Goal: Information Seeking & Learning: Learn about a topic

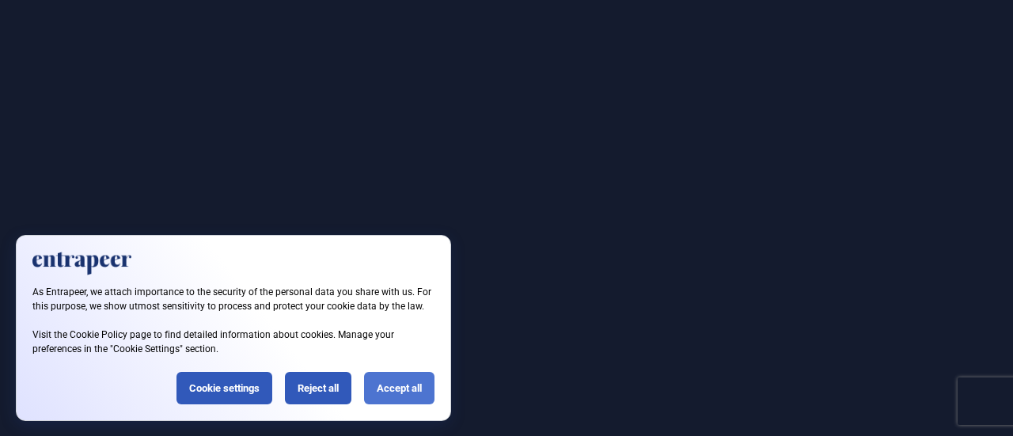
click at [394, 385] on div "Accept all" at bounding box center [399, 388] width 70 height 32
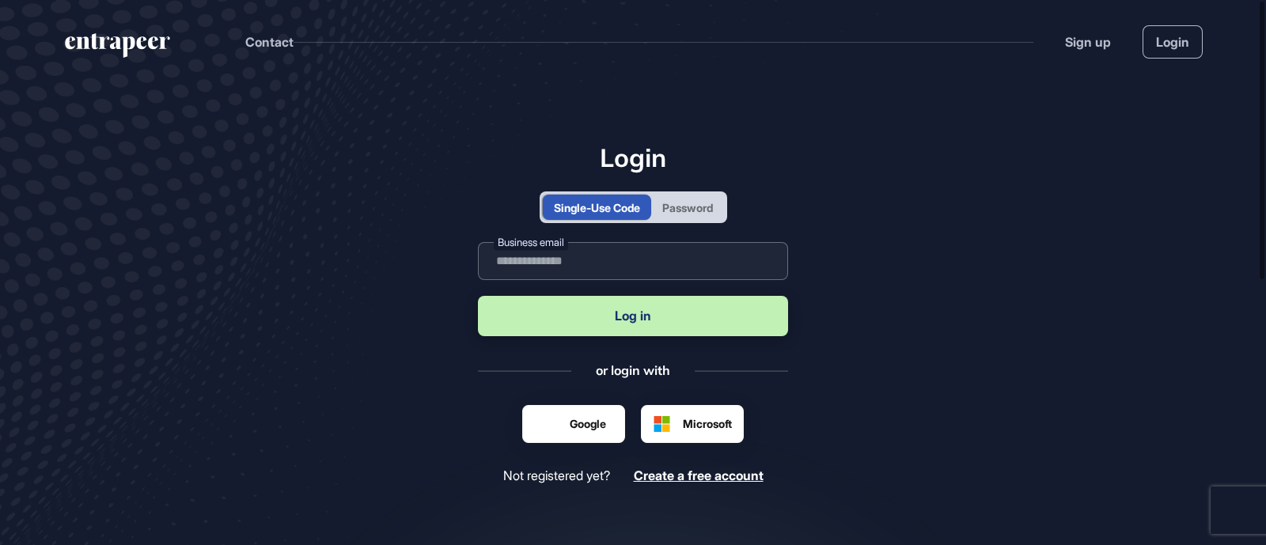
click at [608, 269] on input "text" at bounding box center [633, 261] width 310 height 38
type input "**********"
click at [692, 204] on div "Password" at bounding box center [687, 207] width 51 height 17
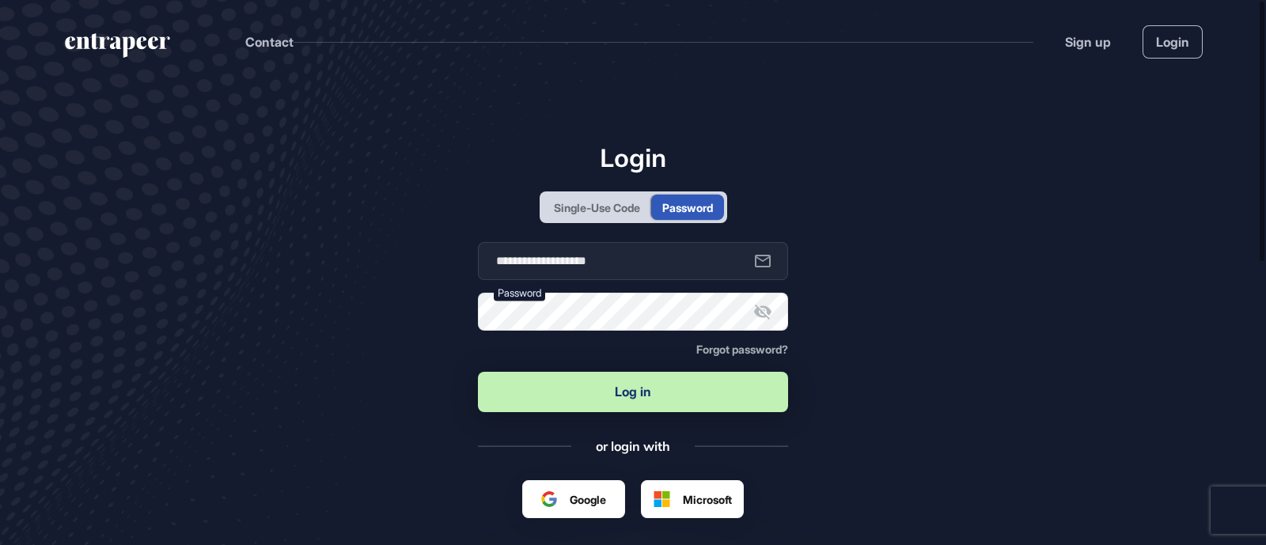
click at [593, 393] on button "Log in" at bounding box center [633, 392] width 310 height 40
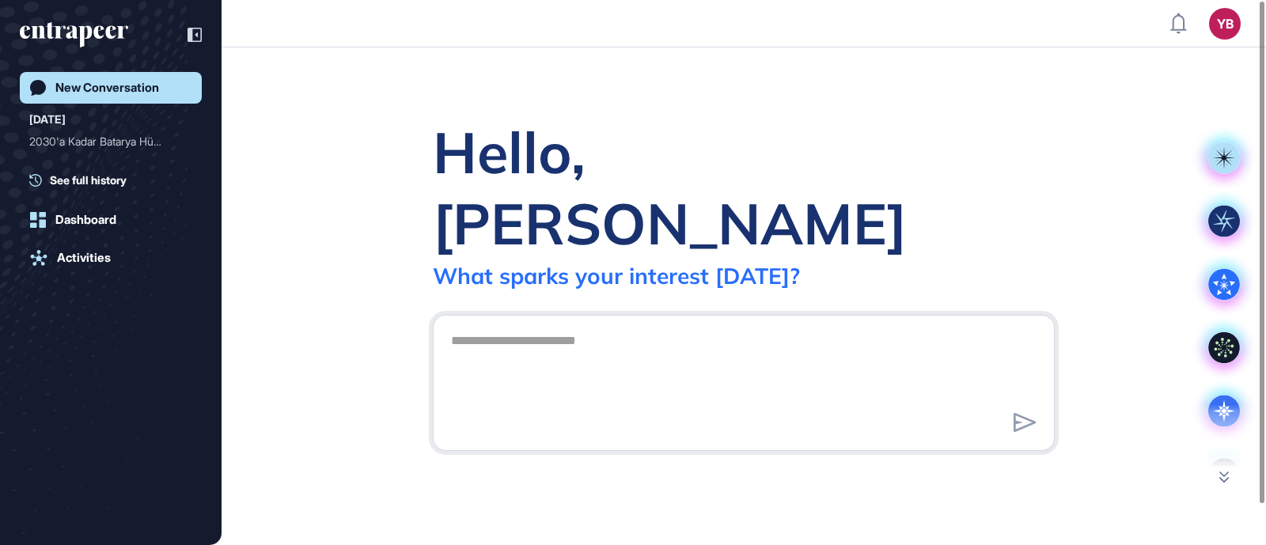
click at [0, 0] on div "Let’s begin!" at bounding box center [0, 0] width 0 height 0
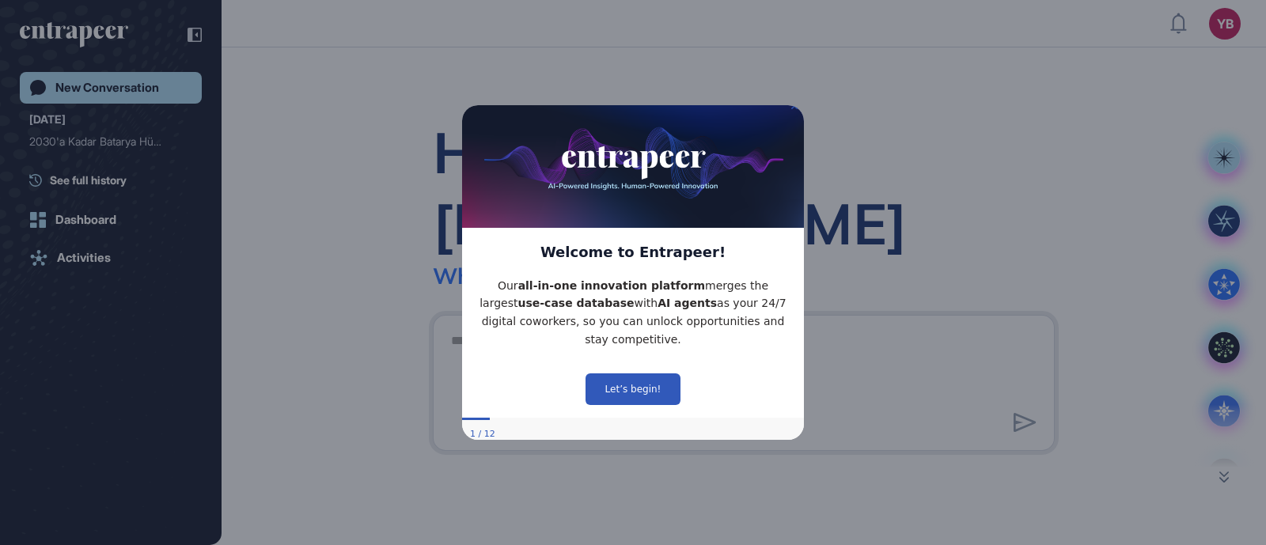
click at [794, 109] on icon "Close Preview" at bounding box center [794, 106] width 6 height 6
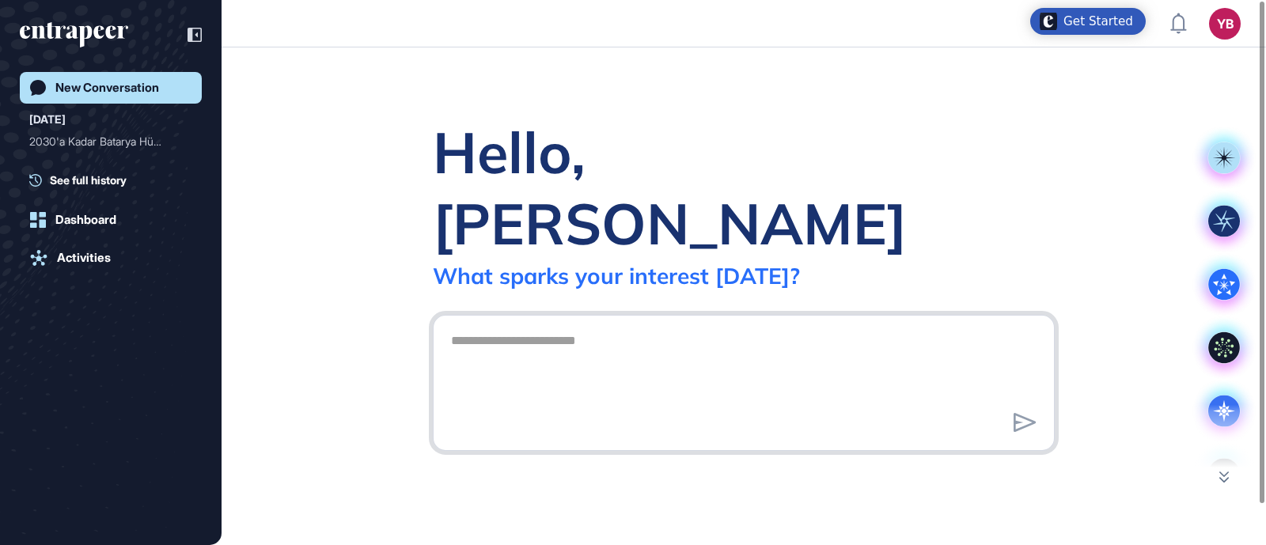
click at [553, 325] on textarea at bounding box center [744, 380] width 605 height 111
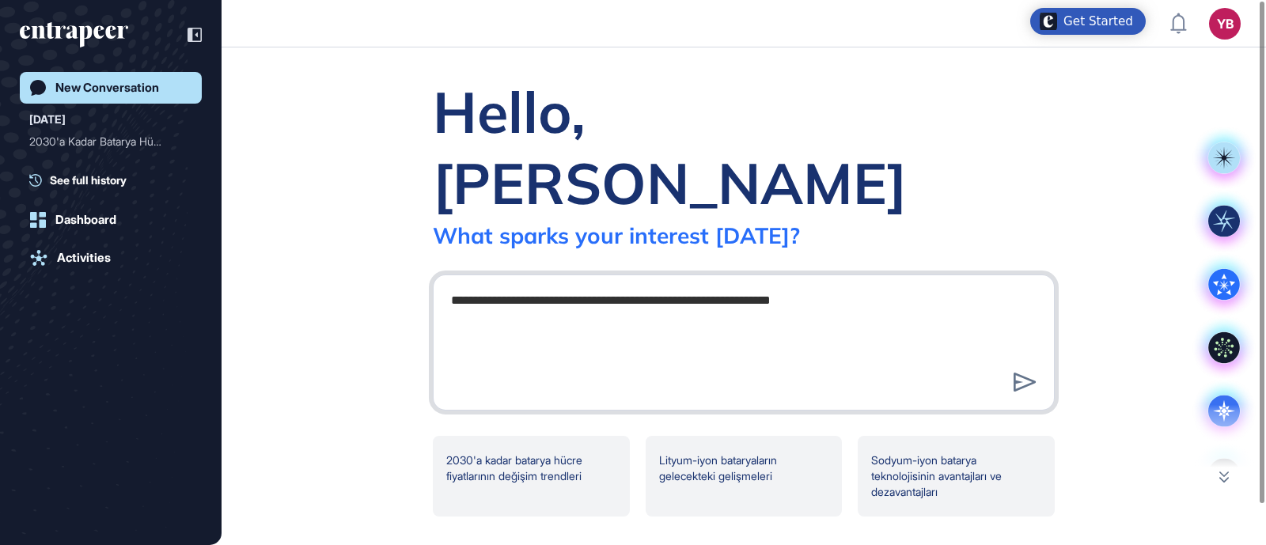
type textarea "**********"
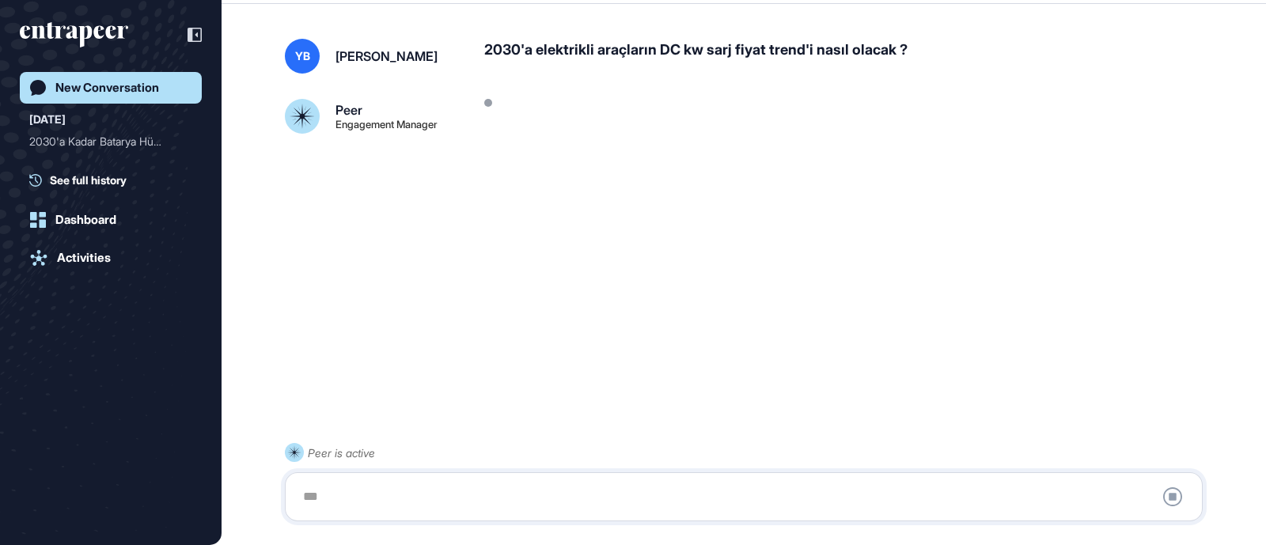
scroll to position [44, 0]
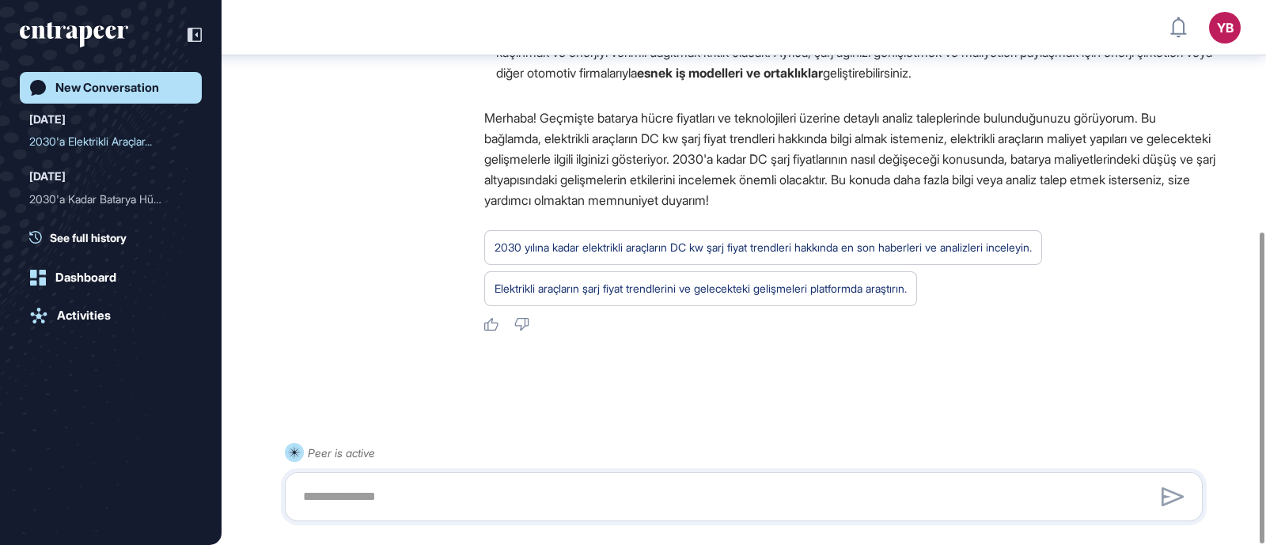
scroll to position [405, 0]
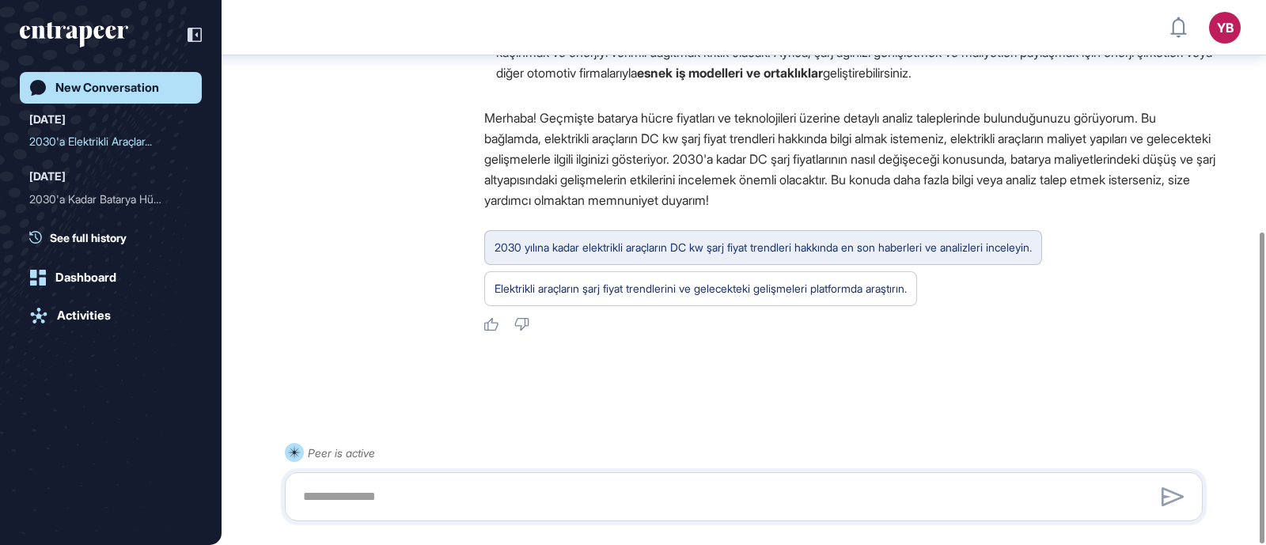
click at [765, 271] on div "2030 yılına kadar elektrikli araçların DC kw şarj fiyat trendleri hakkında en s…" at bounding box center [700, 288] width 433 height 35
click at [685, 247] on div "2030 yılına kadar elektrikli araçların DC kw şarj fiyat trendleri hakkında en s…" at bounding box center [763, 247] width 537 height 21
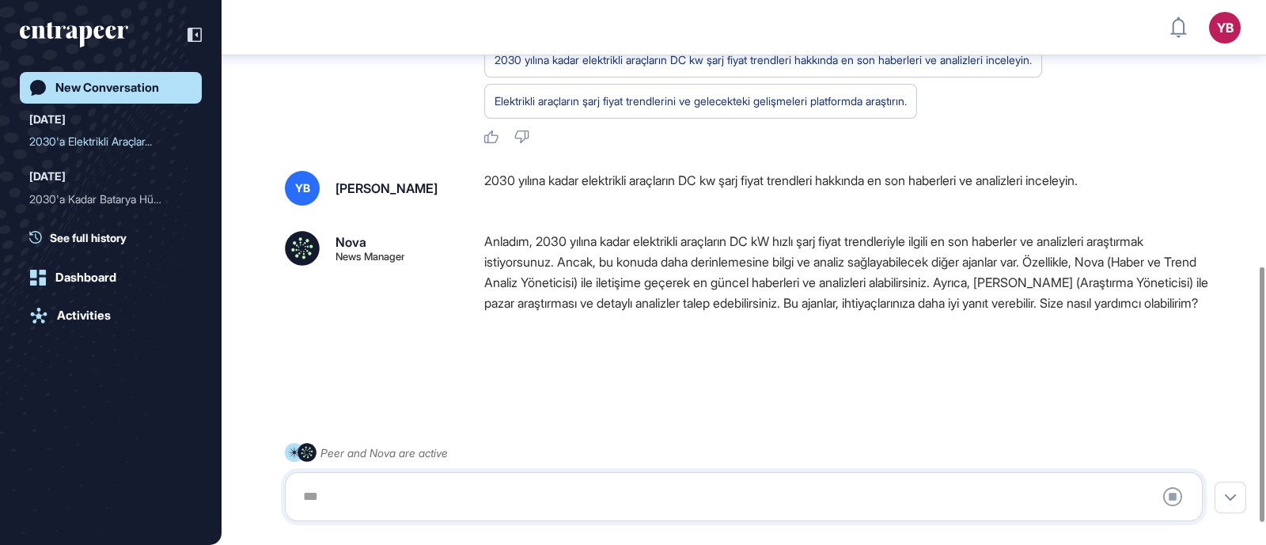
scroll to position [613, 0]
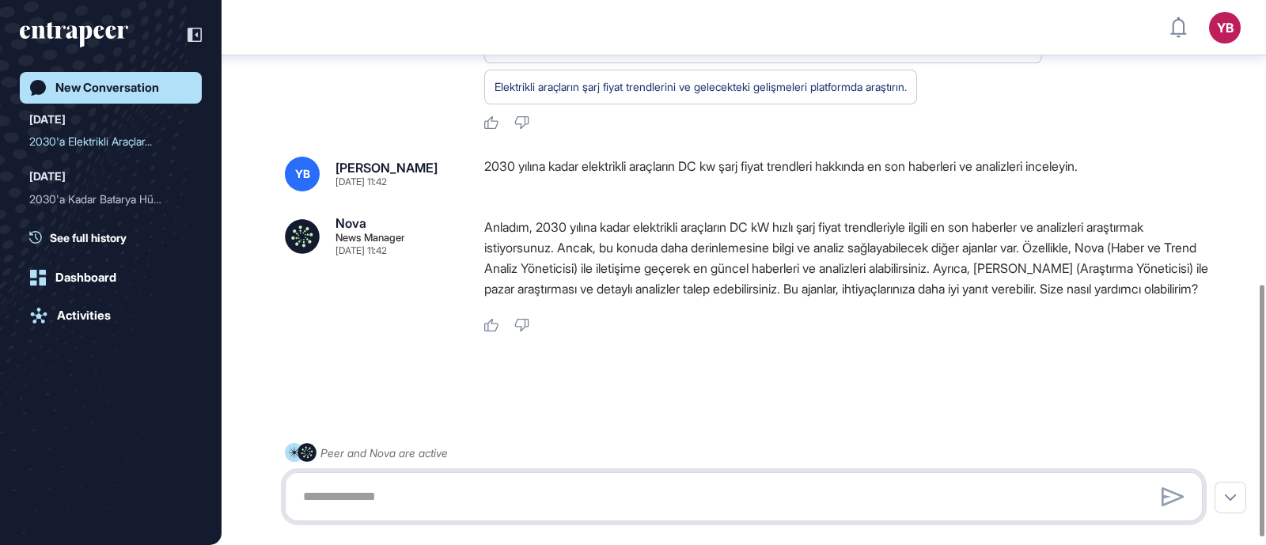
click at [611, 499] on textarea at bounding box center [744, 497] width 901 height 32
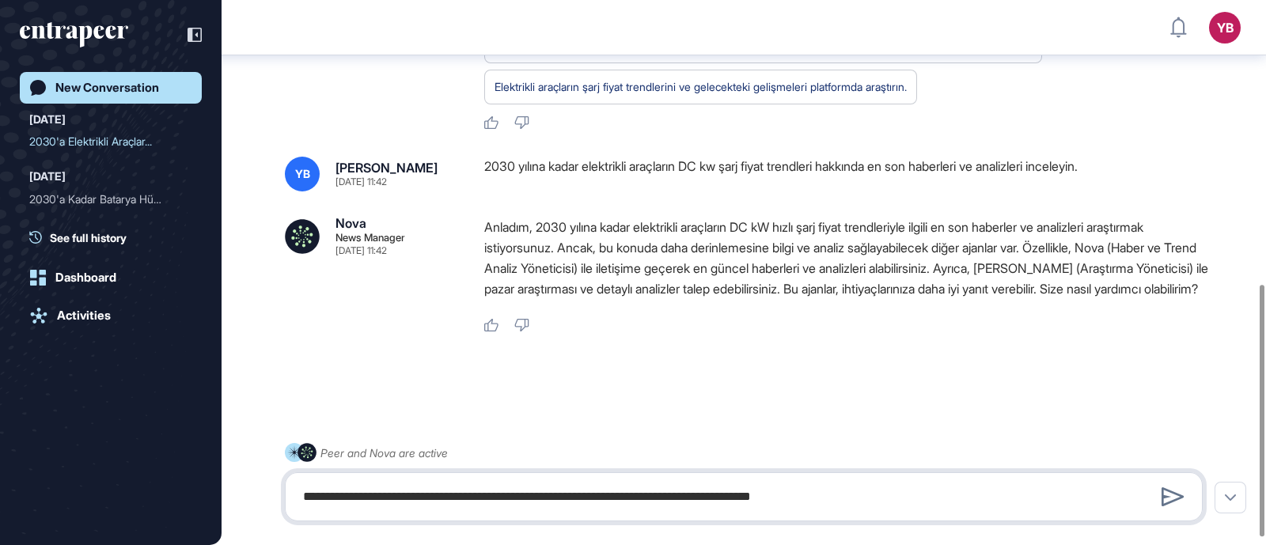
type textarea "**********"
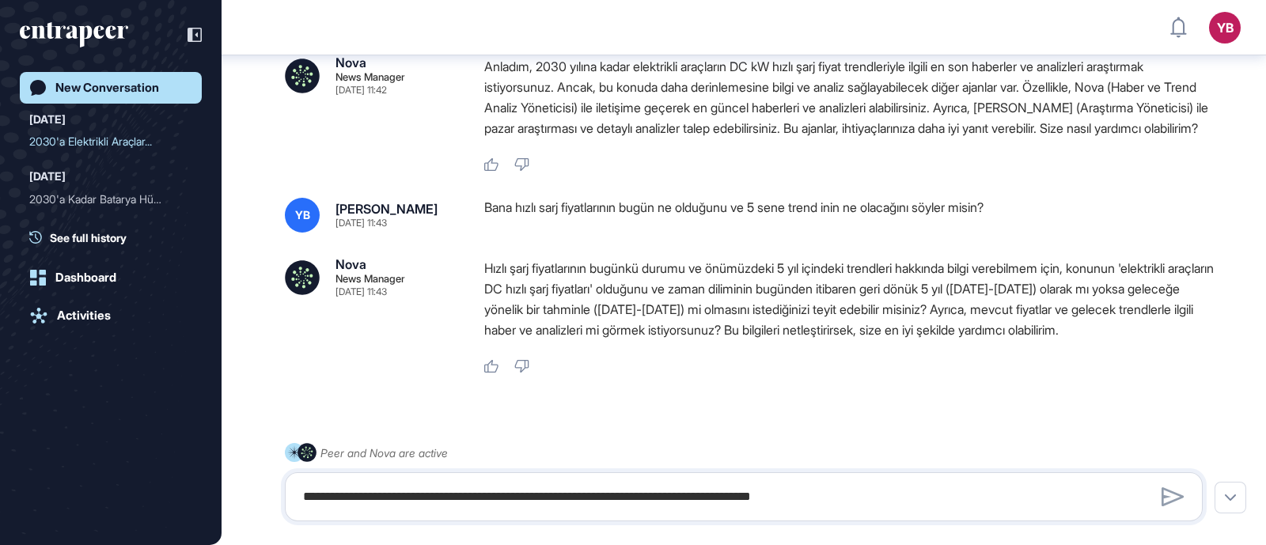
scroll to position [836, 0]
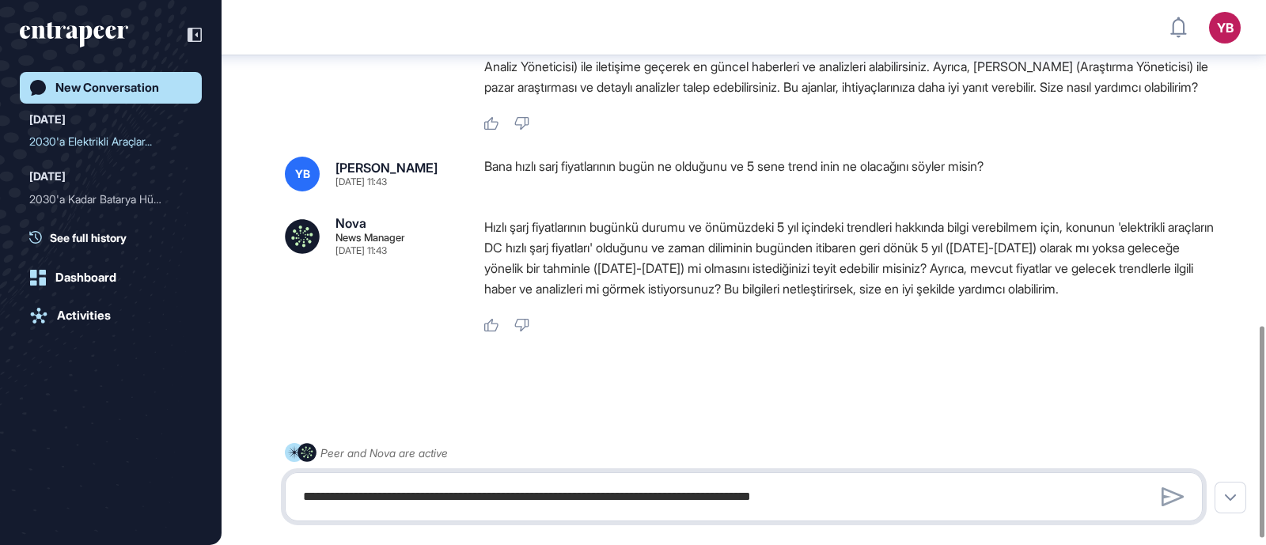
click at [738, 495] on textarea "**********" at bounding box center [744, 497] width 901 height 32
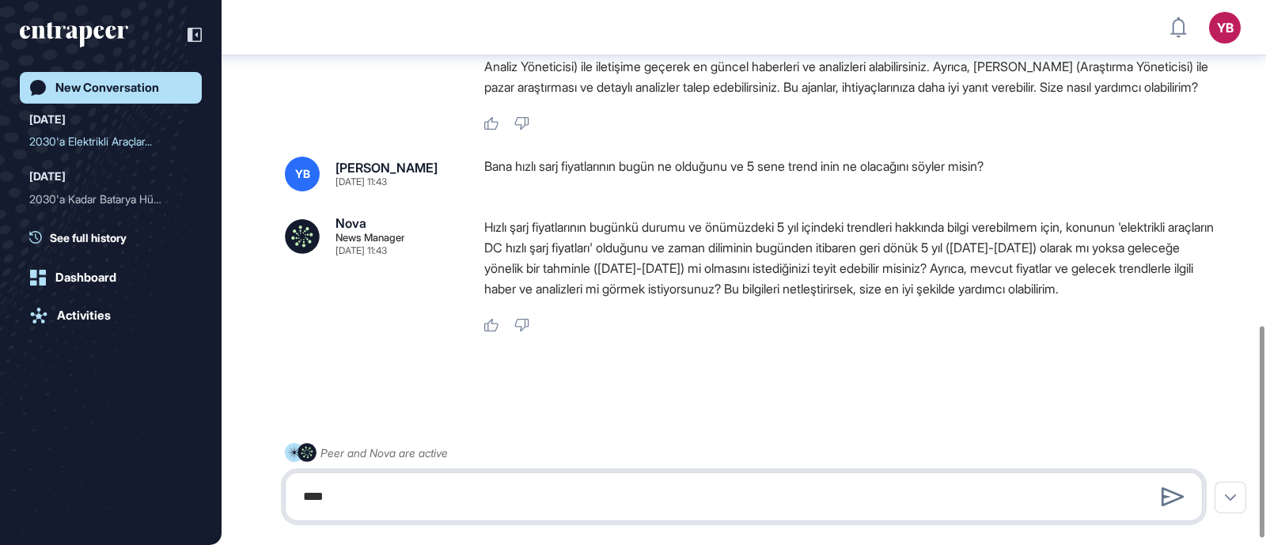
type textarea "****"
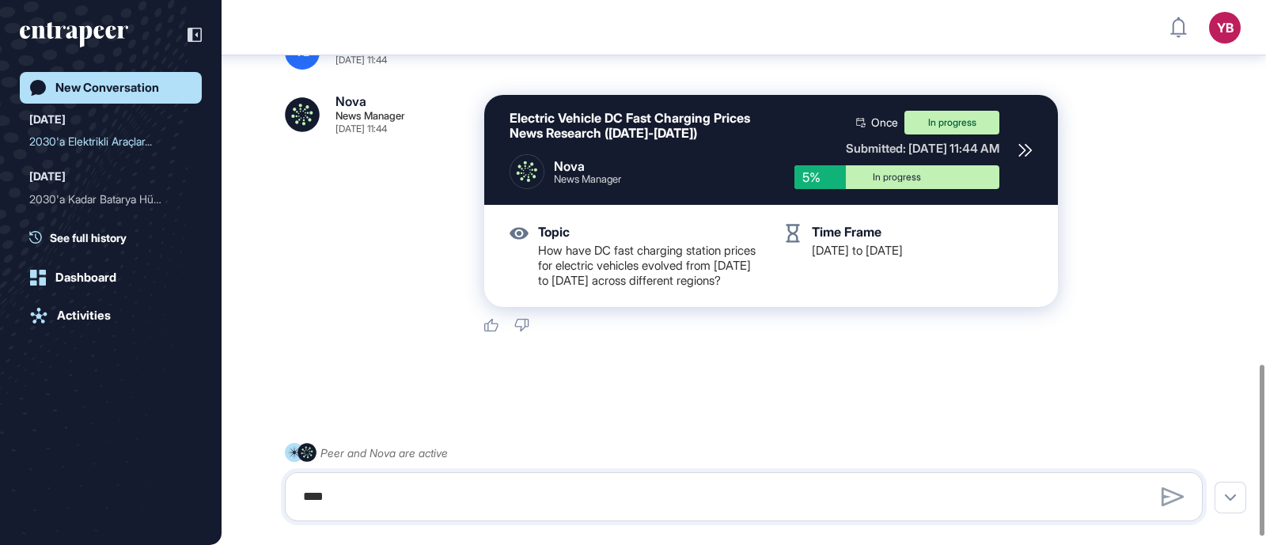
scroll to position [1184, 0]
drag, startPoint x: 696, startPoint y: 123, endPoint x: 513, endPoint y: 109, distance: 184.1
click at [513, 111] on div "Electric Vehicle DC Fast Charging Prices News Research (2020-2025)" at bounding box center [640, 126] width 260 height 30
copy div "Electric Vehicle DC Fast Charging Prices News Research (2020-2025)"
click at [440, 494] on textarea "****" at bounding box center [744, 497] width 901 height 32
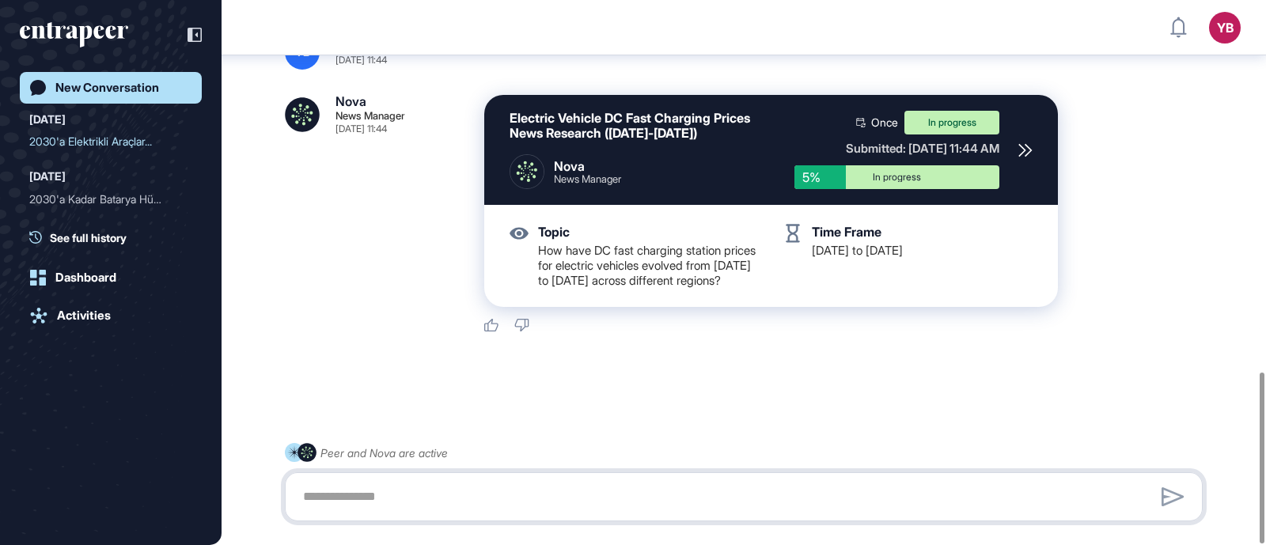
paste textarea "**********"
click at [677, 496] on textarea "**********" at bounding box center [744, 497] width 901 height 32
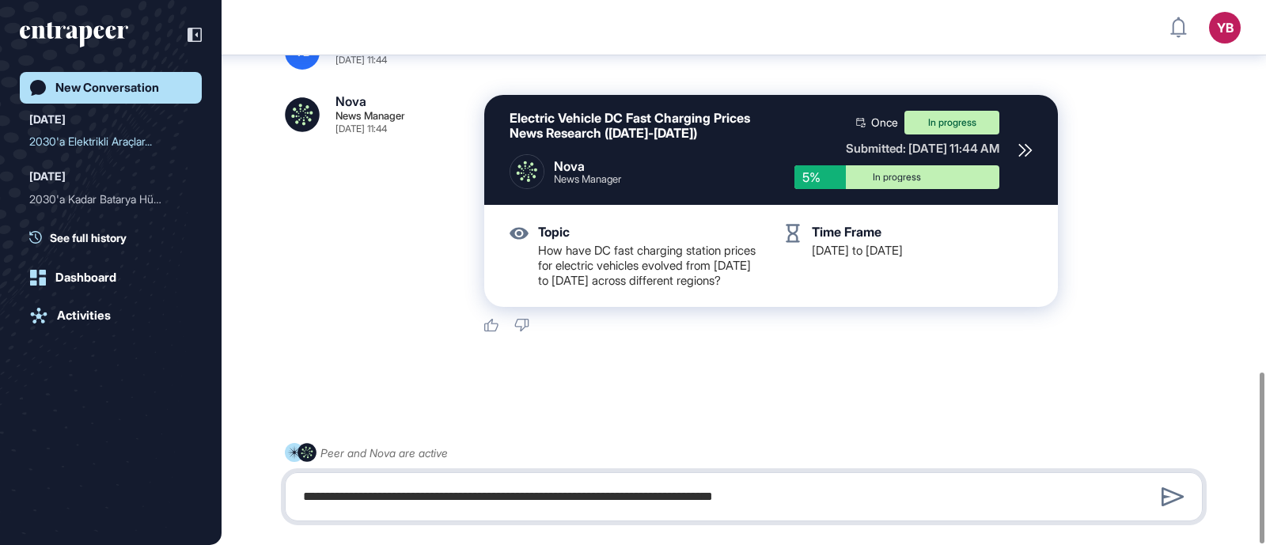
type textarea "**********"
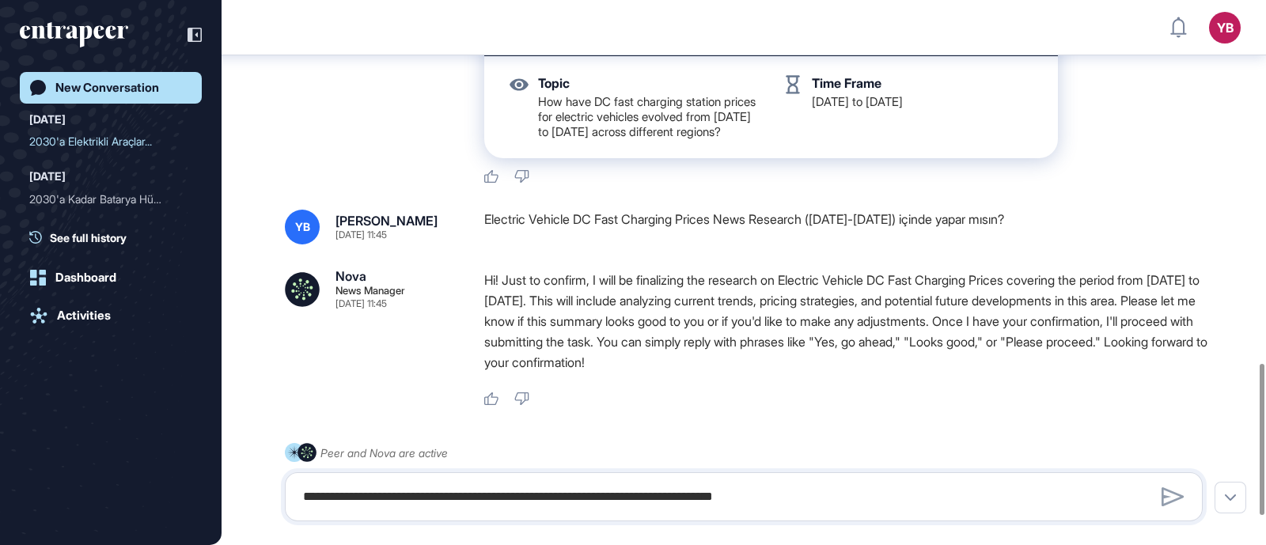
scroll to position [1304, 0]
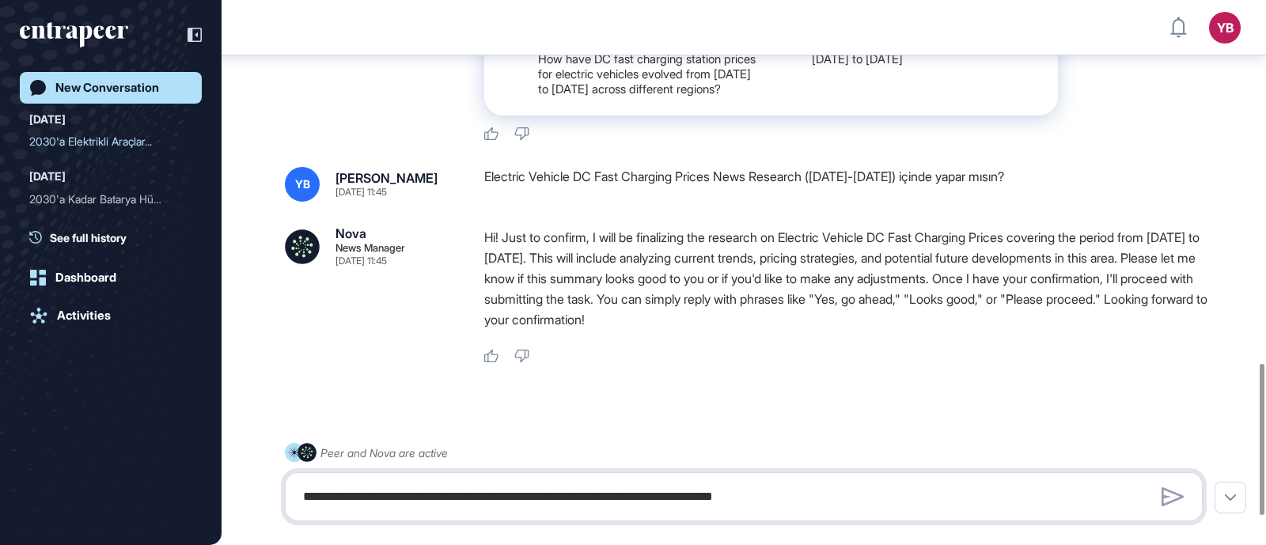
click at [876, 484] on textarea "**********" at bounding box center [744, 497] width 901 height 32
type textarea "**********"
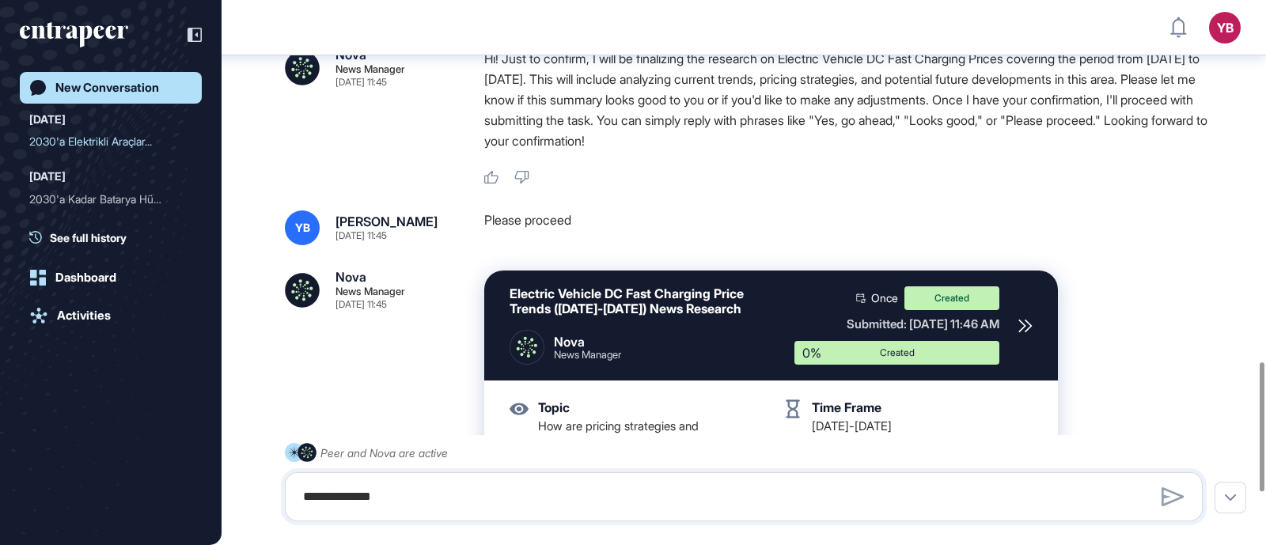
scroll to position [1527, 0]
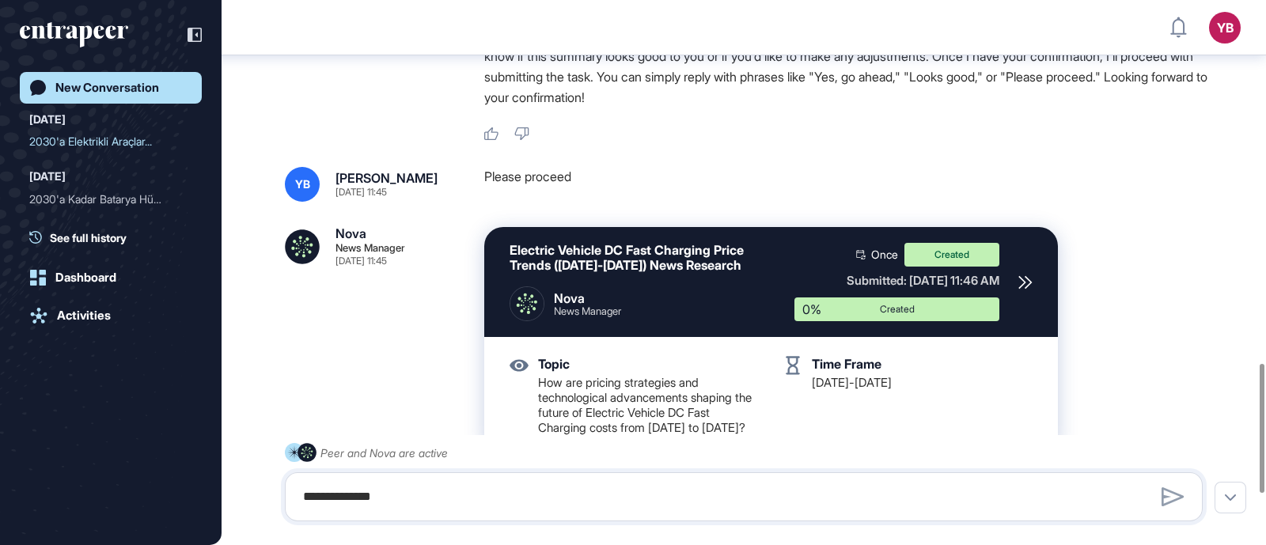
drag, startPoint x: 802, startPoint y: 82, endPoint x: 1042, endPoint y: 87, distance: 240.7
click at [1042, 87] on p "Hi! Just to confirm, I will be finalizing the research on Electric Vehicle DC F…" at bounding box center [849, 56] width 731 height 103
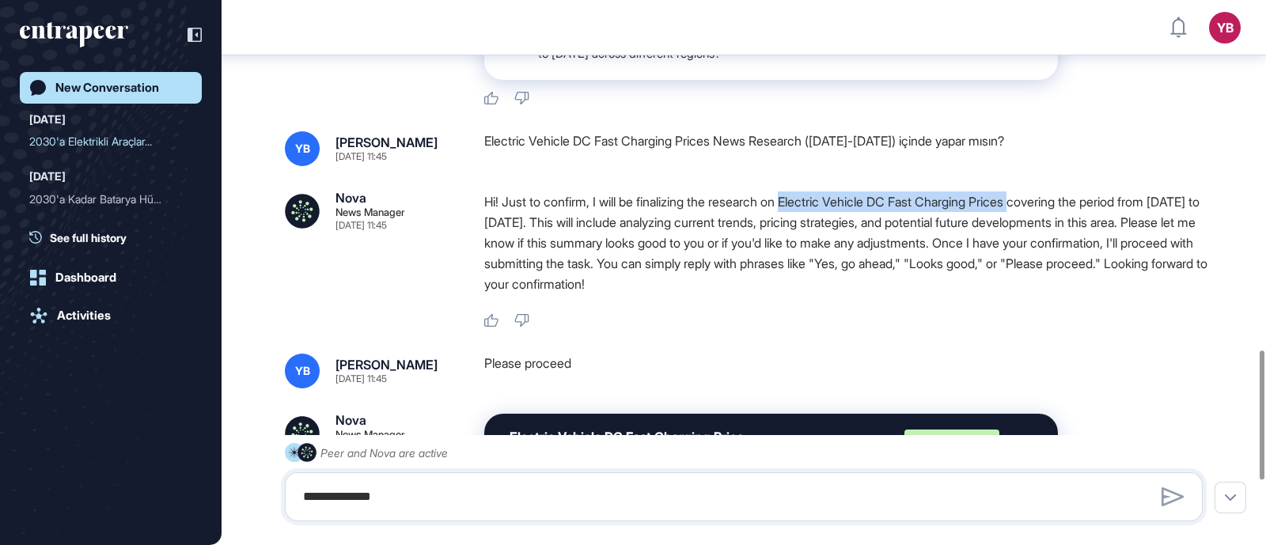
scroll to position [1329, 0]
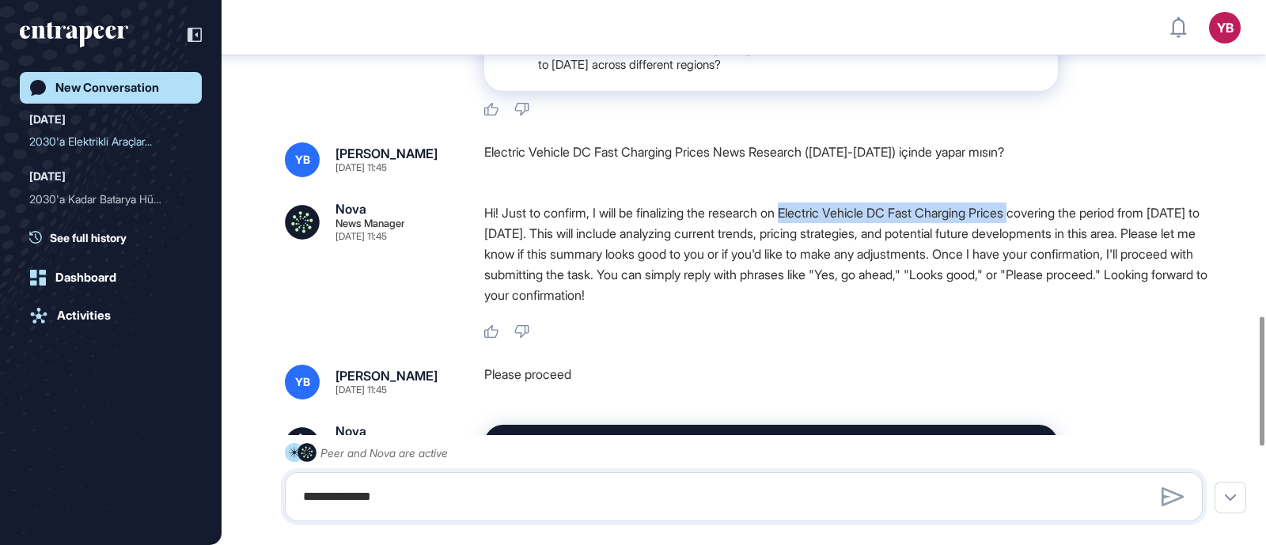
copy p "Electric Vehicle DC Fast Charging Prices"
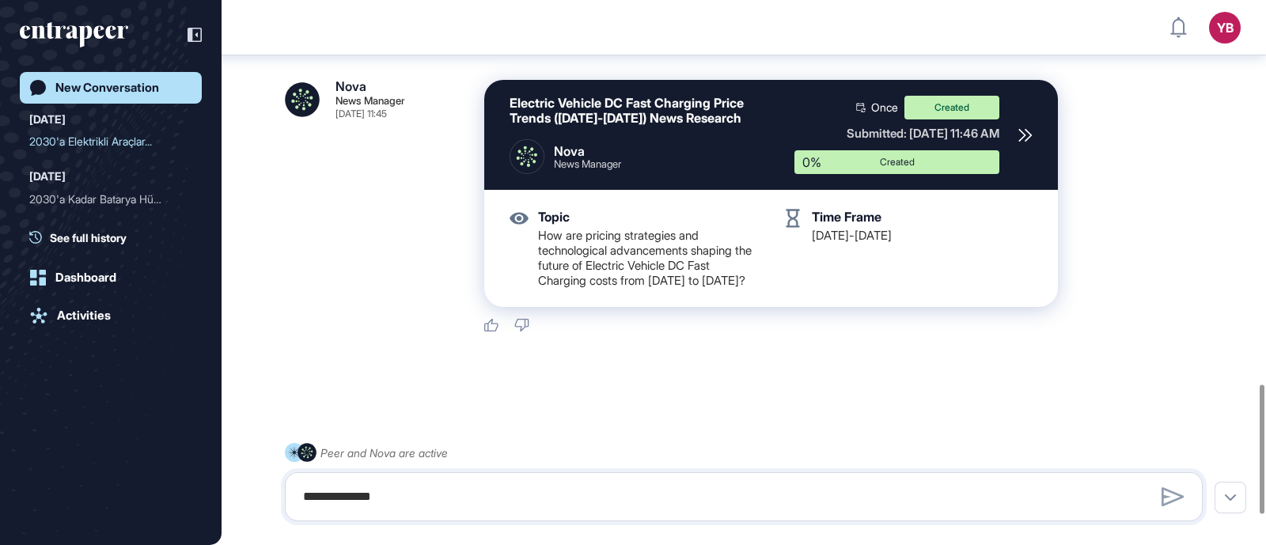
scroll to position [1740, 0]
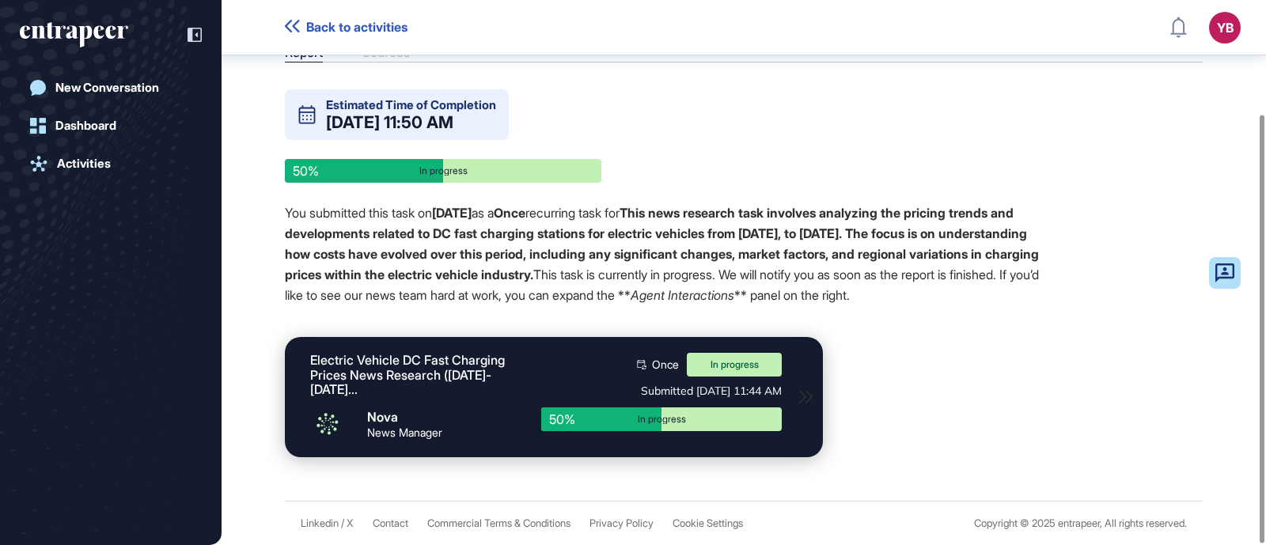
scroll to position [144, 0]
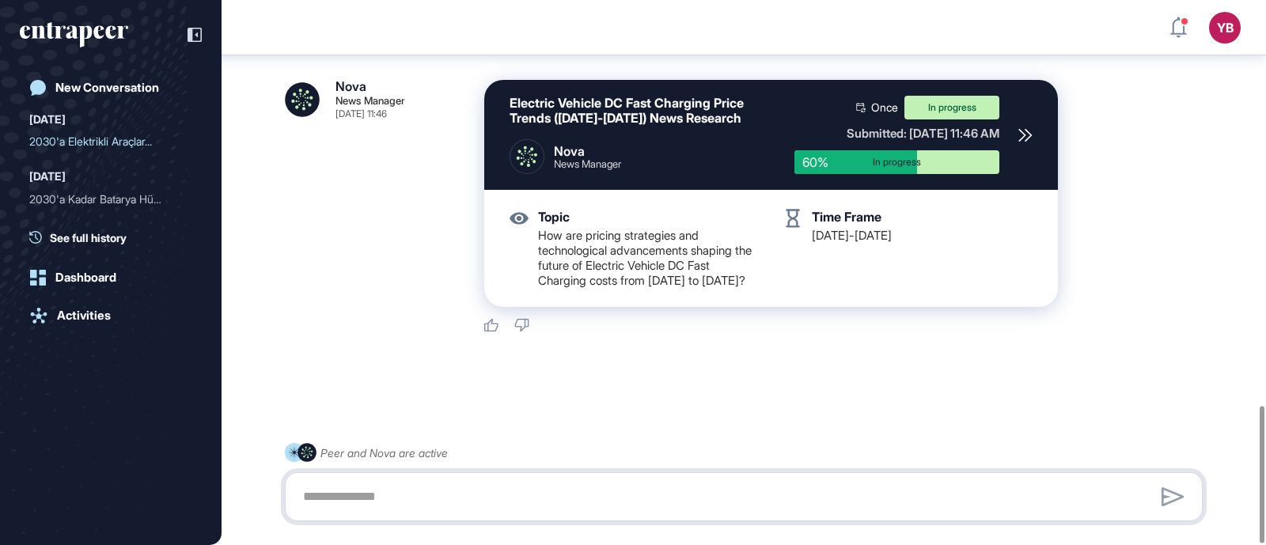
scroll to position [1519, 0]
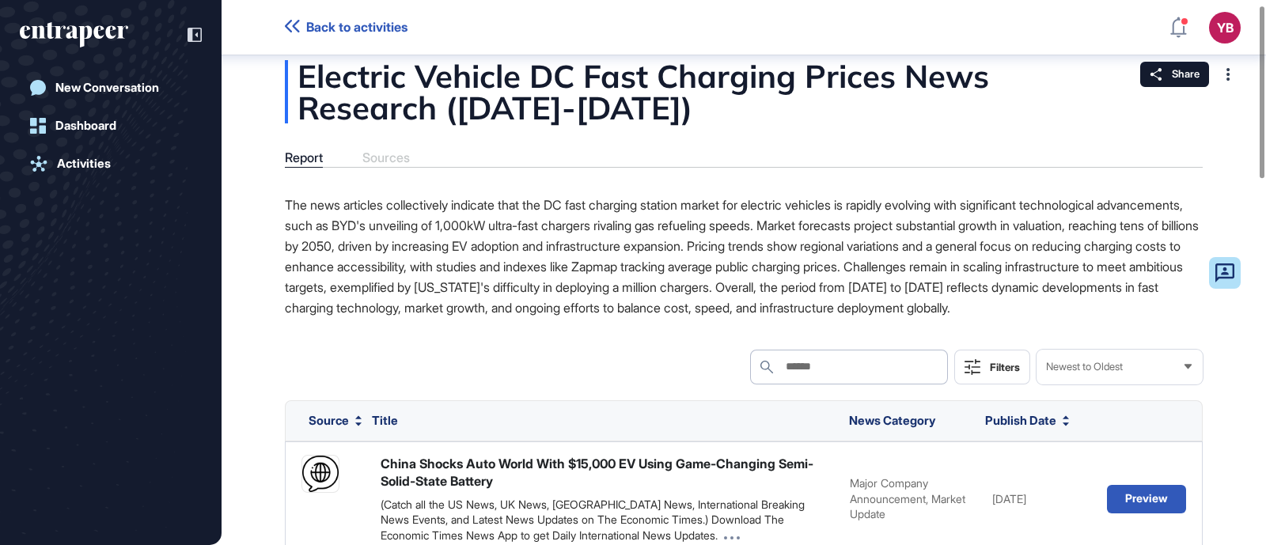
scroll to position [16, 0]
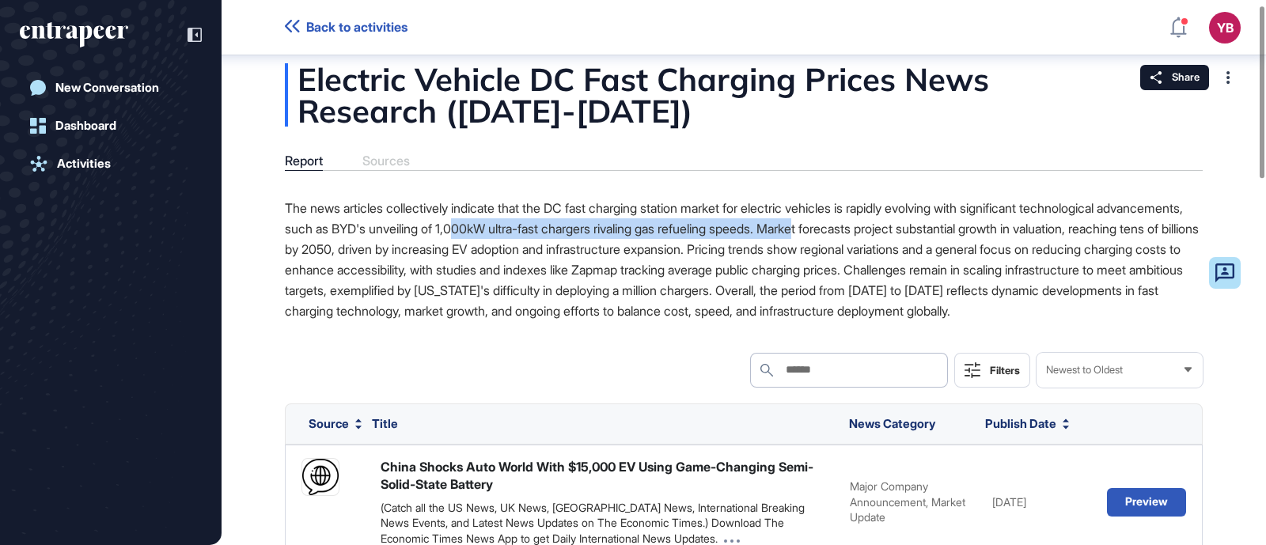
drag, startPoint x: 553, startPoint y: 225, endPoint x: 924, endPoint y: 231, distance: 371.2
click at [924, 231] on p "The news articles collectively indicate that the DC fast charging station marke…" at bounding box center [744, 259] width 918 height 123
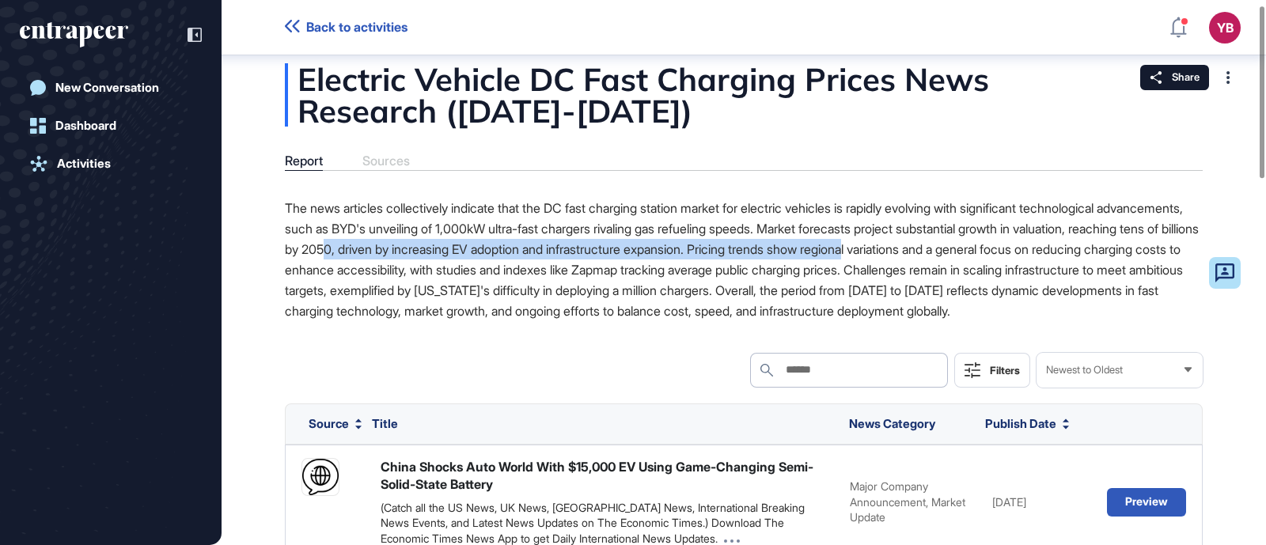
drag, startPoint x: 548, startPoint y: 246, endPoint x: 1084, endPoint y: 244, distance: 535.8
click at [1084, 244] on p "The news articles collectively indicate that the DC fast charging station marke…" at bounding box center [744, 259] width 918 height 123
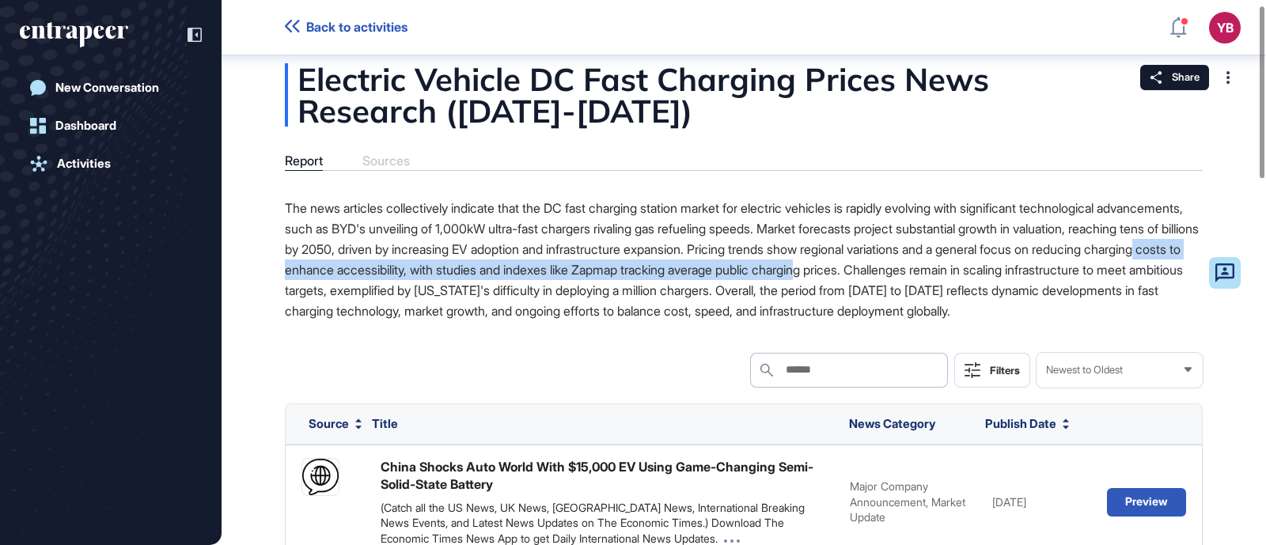
drag, startPoint x: 495, startPoint y: 267, endPoint x: 1098, endPoint y: 265, distance: 602.3
click at [1098, 265] on p "The news articles collectively indicate that the DC fast charging station marke…" at bounding box center [744, 259] width 918 height 123
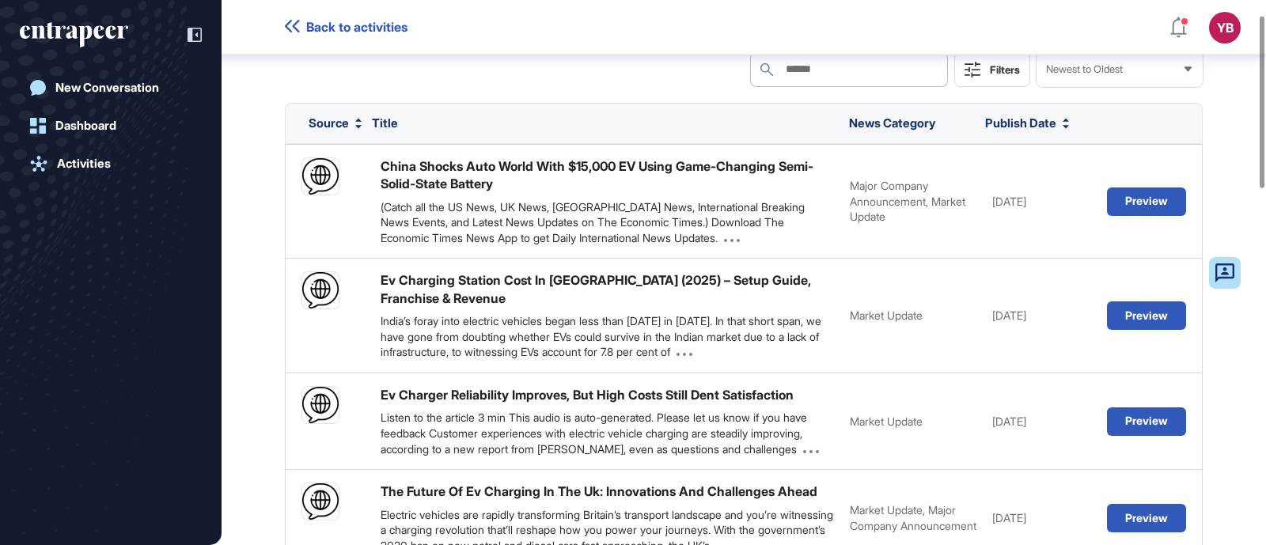
scroll to position [0, 0]
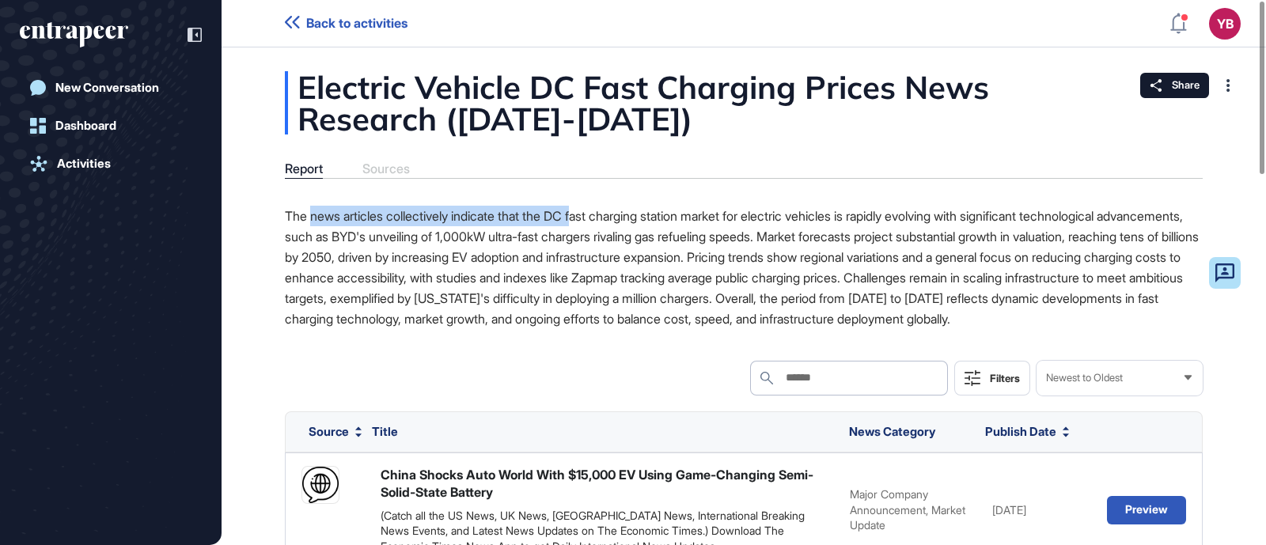
drag, startPoint x: 313, startPoint y: 217, endPoint x: 591, endPoint y: 218, distance: 278.6
click at [591, 218] on p "The news articles collectively indicate that the DC fast charging station marke…" at bounding box center [744, 267] width 918 height 123
click at [590, 225] on p "The news articles collectively indicate that the DC fast charging station marke…" at bounding box center [744, 267] width 918 height 123
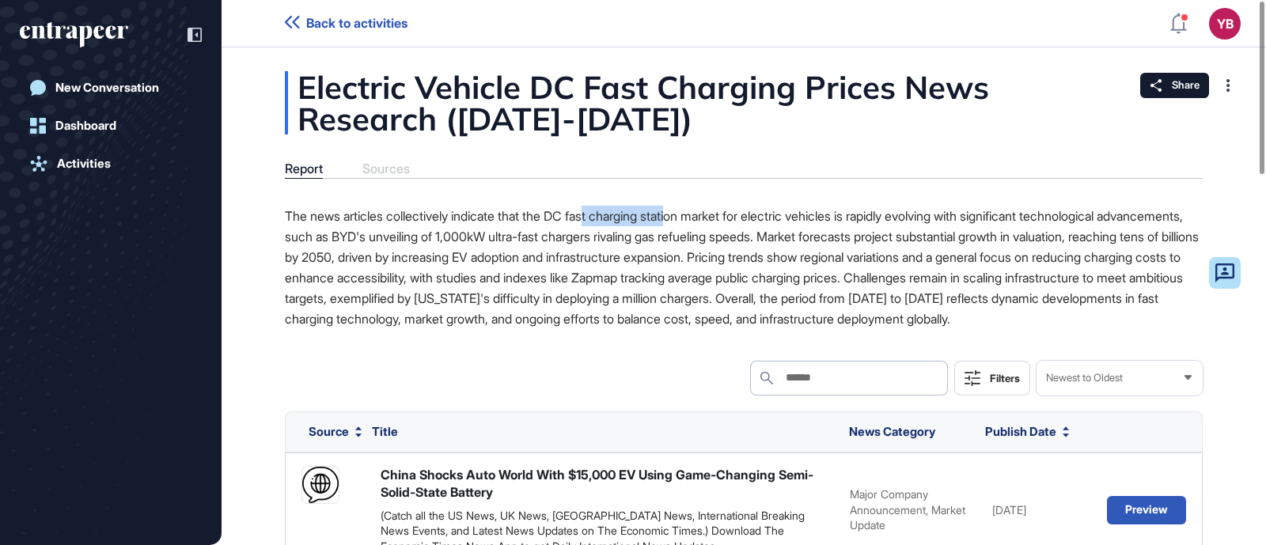
drag, startPoint x: 599, startPoint y: 215, endPoint x: 693, endPoint y: 215, distance: 93.4
click at [693, 215] on p "The news articles collectively indicate that the DC fast charging station marke…" at bounding box center [744, 267] width 918 height 123
drag, startPoint x: 763, startPoint y: 219, endPoint x: 918, endPoint y: 219, distance: 155.1
click at [918, 219] on p "The news articles collectively indicate that the DC fast charging station marke…" at bounding box center [744, 267] width 918 height 123
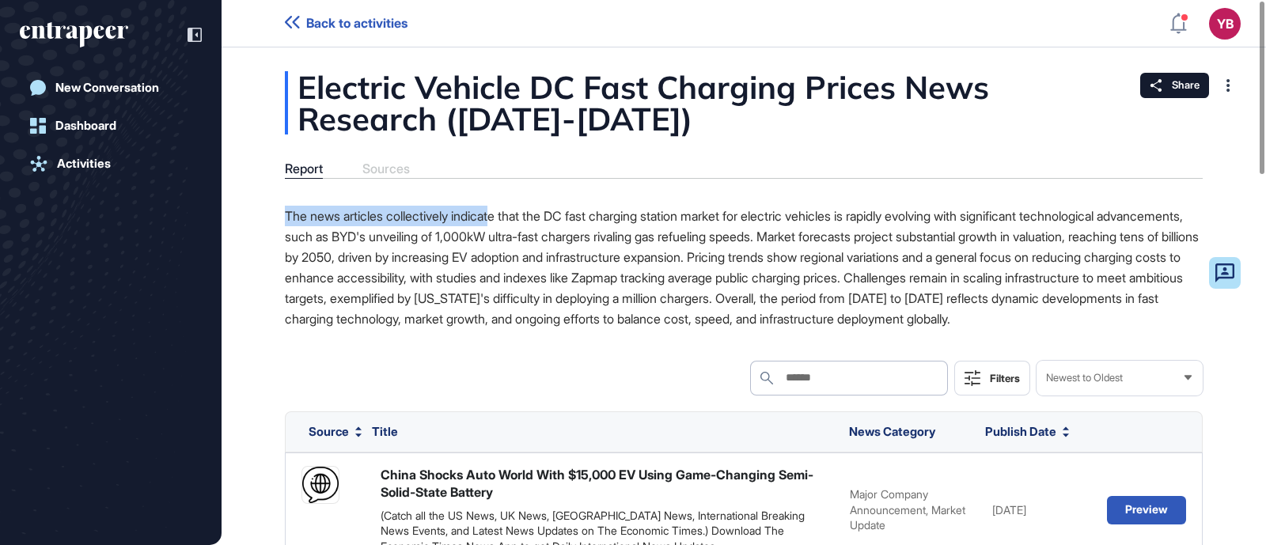
drag, startPoint x: 285, startPoint y: 215, endPoint x: 548, endPoint y: 222, distance: 263.6
click at [513, 224] on p "The news articles collectively indicate that the DC fast charging station marke…" at bounding box center [744, 267] width 918 height 123
click at [389, 175] on div "Report Sources" at bounding box center [744, 169] width 918 height 17
click at [388, 172] on div "Report Sources" at bounding box center [744, 169] width 918 height 17
click at [298, 172] on div "Report" at bounding box center [304, 168] width 38 height 15
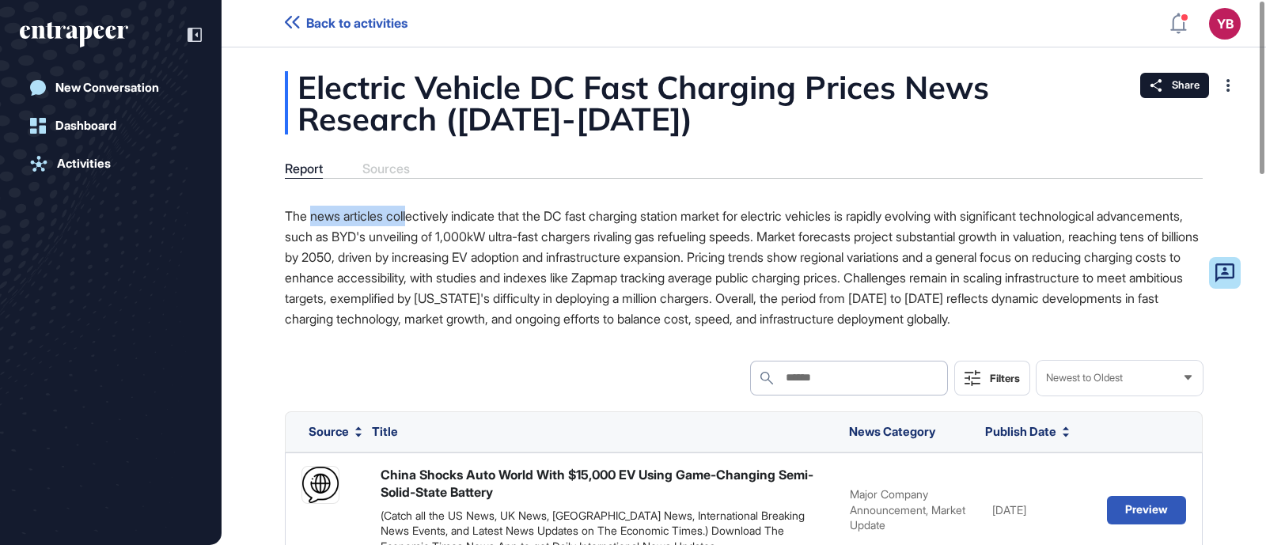
drag, startPoint x: 312, startPoint y: 211, endPoint x: 416, endPoint y: 219, distance: 104.8
click at [416, 219] on p "The news articles collectively indicate that the DC fast charging station marke…" at bounding box center [744, 267] width 918 height 123
click at [479, 237] on p "The news articles collectively indicate that the DC fast charging station marke…" at bounding box center [744, 267] width 918 height 123
drag, startPoint x: 435, startPoint y: 215, endPoint x: 529, endPoint y: 214, distance: 95.0
click at [529, 214] on p "The news articles collectively indicate that the DC fast charging station marke…" at bounding box center [744, 267] width 918 height 123
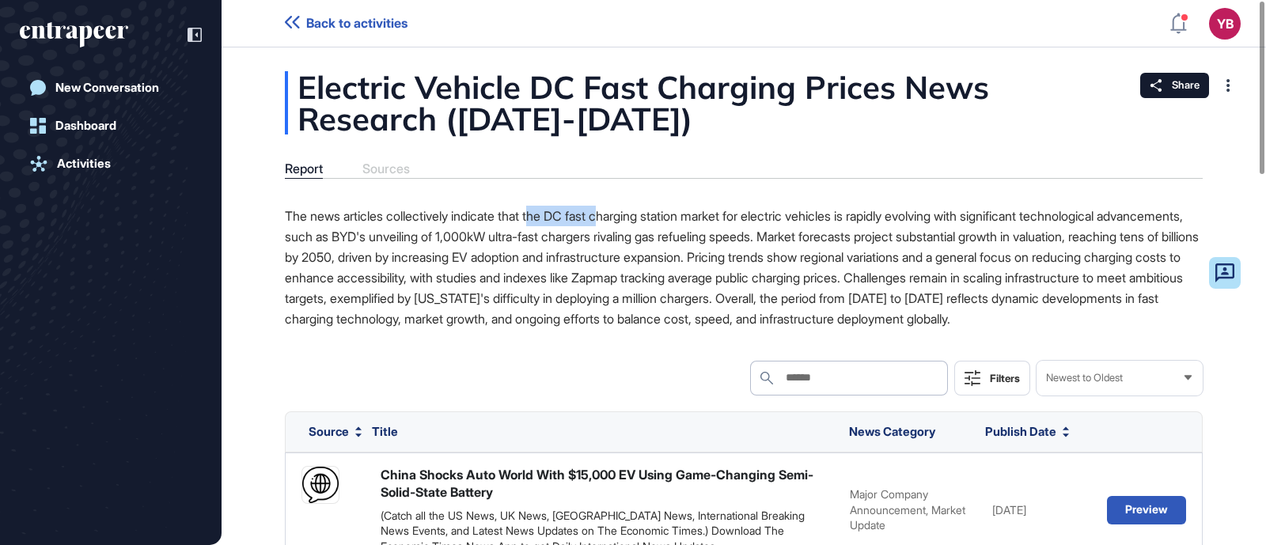
drag, startPoint x: 545, startPoint y: 218, endPoint x: 620, endPoint y: 215, distance: 75.2
click at [620, 215] on p "The news articles collectively indicate that the DC fast charging station marke…" at bounding box center [744, 267] width 918 height 123
drag, startPoint x: 661, startPoint y: 216, endPoint x: 715, endPoint y: 218, distance: 54.6
click at [715, 218] on p "The news articles collectively indicate that the DC fast charging station marke…" at bounding box center [744, 267] width 918 height 123
drag, startPoint x: 783, startPoint y: 214, endPoint x: 975, endPoint y: 217, distance: 192.3
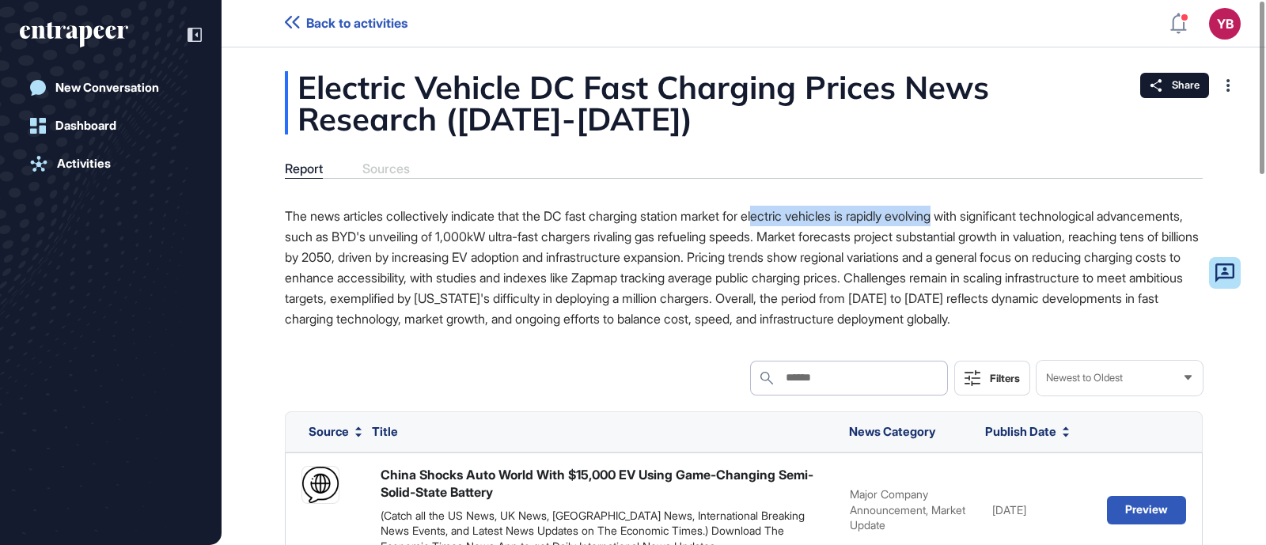
click at [975, 217] on p "The news articles collectively indicate that the DC fast charging station marke…" at bounding box center [744, 267] width 918 height 123
click at [894, 241] on p "The news articles collectively indicate that the DC fast charging station marke…" at bounding box center [744, 267] width 918 height 123
drag, startPoint x: 768, startPoint y: 213, endPoint x: 889, endPoint y: 219, distance: 120.5
click at [889, 219] on p "The news articles collectively indicate that the DC fast charging station marke…" at bounding box center [744, 267] width 918 height 123
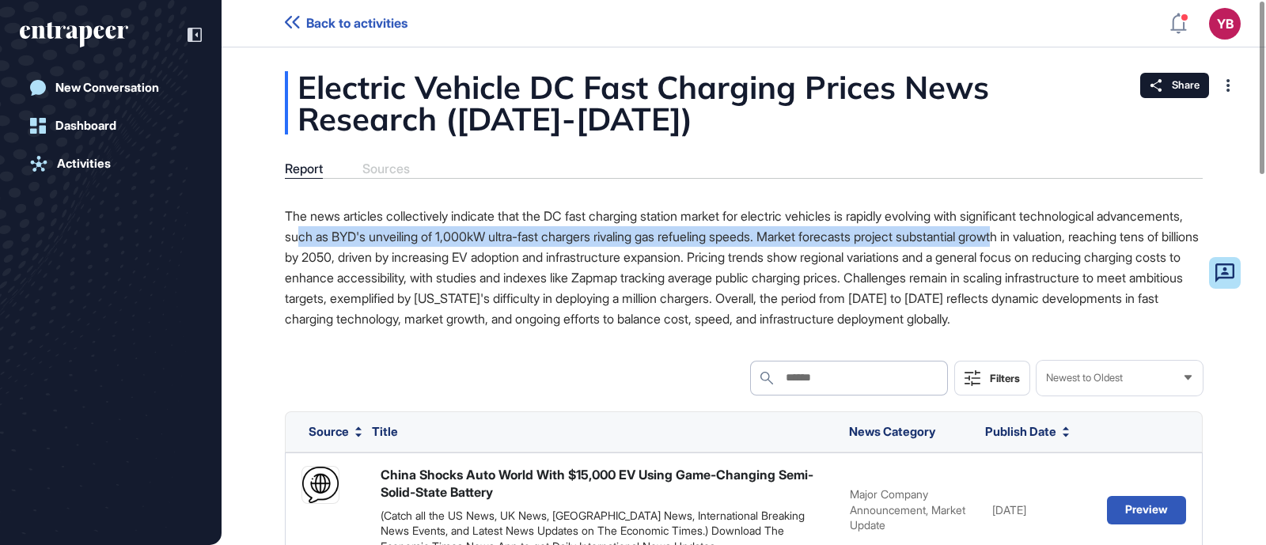
drag, startPoint x: 393, startPoint y: 241, endPoint x: 1137, endPoint y: 235, distance: 744.0
click at [1137, 235] on p "The news articles collectively indicate that the DC fast charging station marke…" at bounding box center [744, 267] width 918 height 123
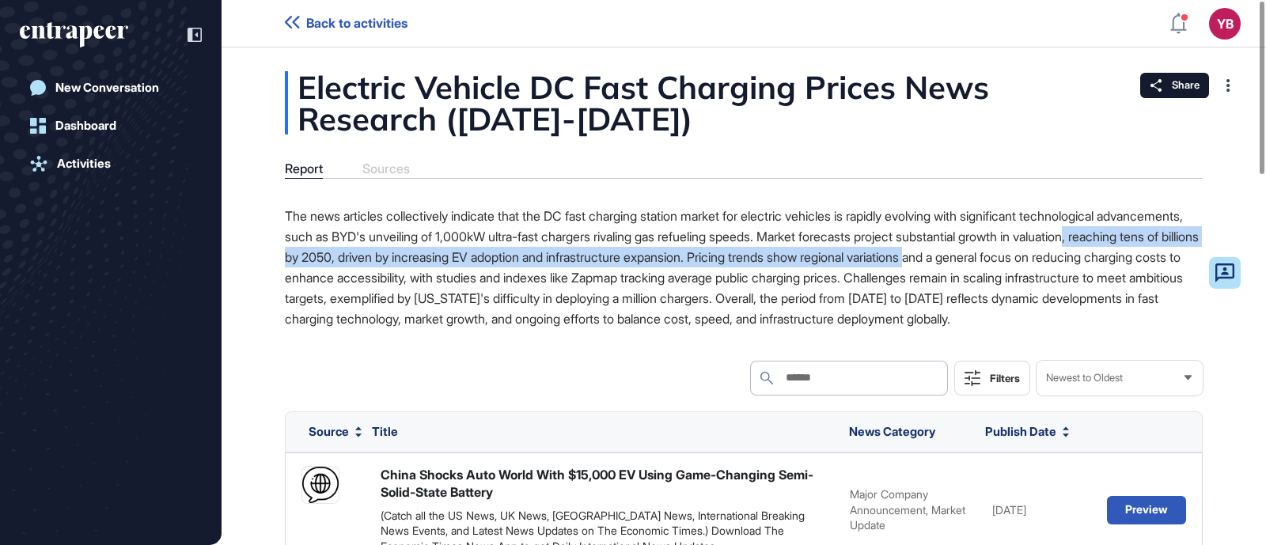
drag, startPoint x: 336, startPoint y: 264, endPoint x: 1153, endPoint y: 249, distance: 817.7
click at [1153, 249] on p "The news articles collectively indicate that the DC fast charging station marke…" at bounding box center [744, 267] width 918 height 123
click at [932, 267] on p "The news articles collectively indicate that the DC fast charging station marke…" at bounding box center [744, 267] width 918 height 123
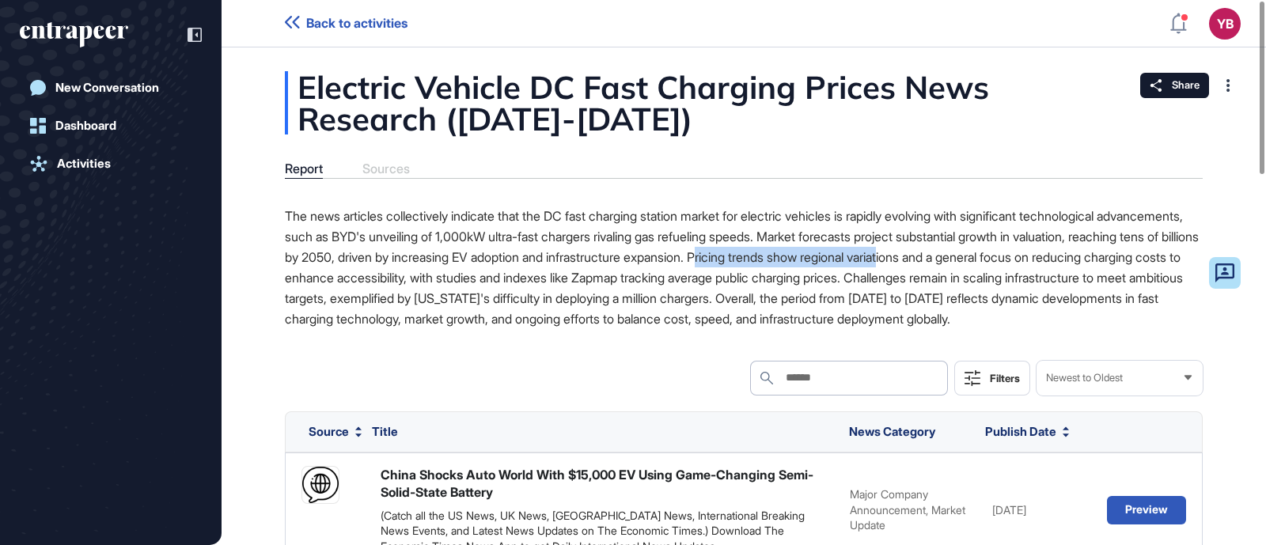
drag, startPoint x: 929, startPoint y: 259, endPoint x: 1127, endPoint y: 256, distance: 197.9
click at [1127, 256] on p "The news articles collectively indicate that the DC fast charging station marke…" at bounding box center [744, 267] width 918 height 123
click at [960, 290] on p "The news articles collectively indicate that the DC fast charging station marke…" at bounding box center [744, 267] width 918 height 123
drag, startPoint x: 928, startPoint y: 255, endPoint x: 1185, endPoint y: 260, distance: 256.5
click at [1185, 260] on p "The news articles collectively indicate that the DC fast charging station marke…" at bounding box center [744, 267] width 918 height 123
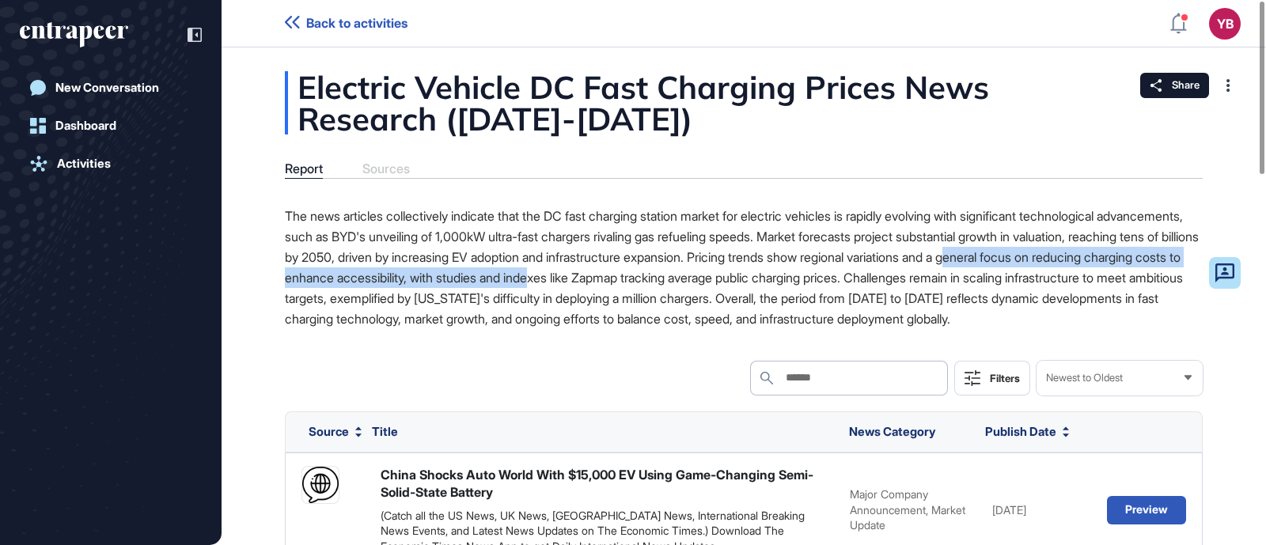
drag, startPoint x: 295, startPoint y: 281, endPoint x: 807, endPoint y: 275, distance: 512.1
click at [807, 275] on p "The news articles collectively indicate that the DC fast charging station marke…" at bounding box center [744, 267] width 918 height 123
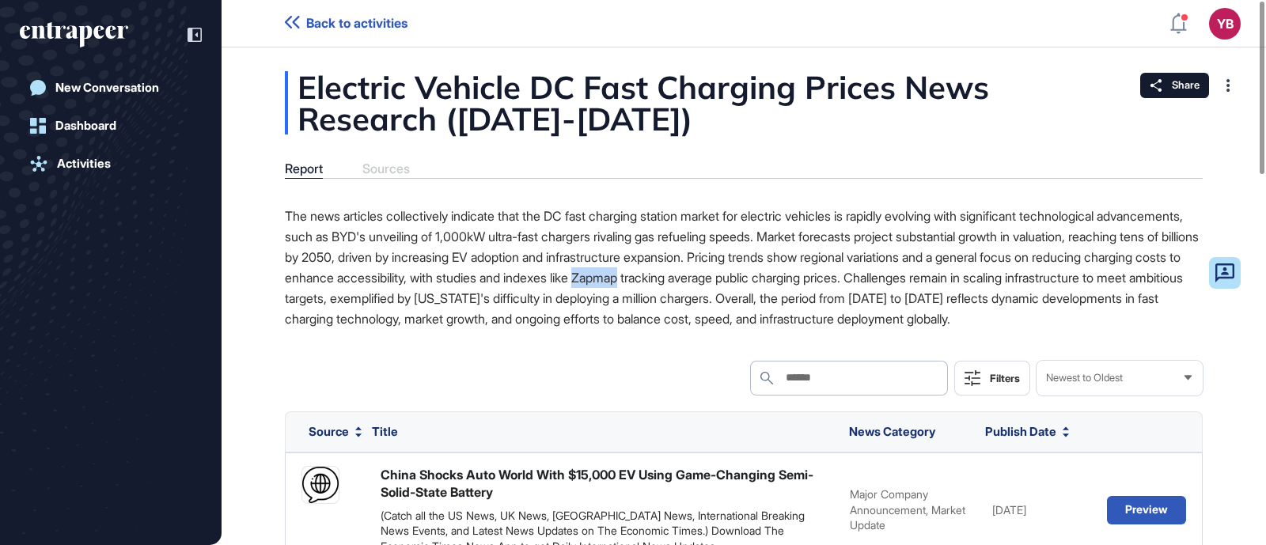
drag, startPoint x: 857, startPoint y: 279, endPoint x: 905, endPoint y: 279, distance: 48.3
click at [905, 279] on p "The news articles collectively indicate that the DC fast charging station marke…" at bounding box center [744, 267] width 918 height 123
click at [929, 291] on p "The news articles collectively indicate that the DC fast charging station marke…" at bounding box center [744, 267] width 918 height 123
drag, startPoint x: 854, startPoint y: 275, endPoint x: 1143, endPoint y: 273, distance: 288.9
click at [1143, 273] on p "The news articles collectively indicate that the DC fast charging station marke…" at bounding box center [744, 267] width 918 height 123
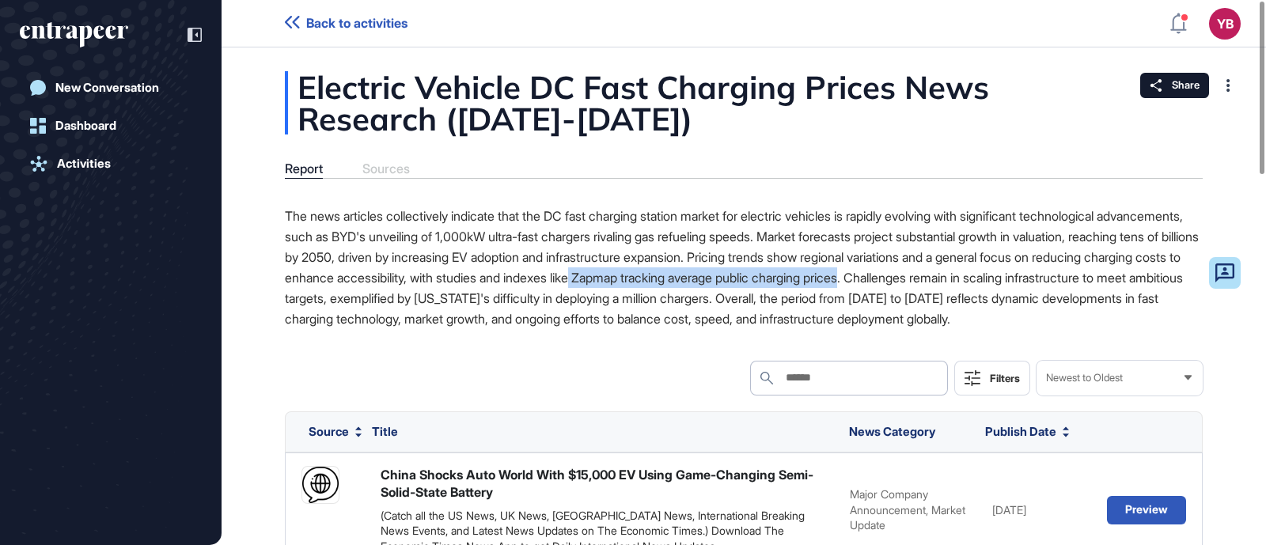
copy p "Zapmap tracking average public charging prices"
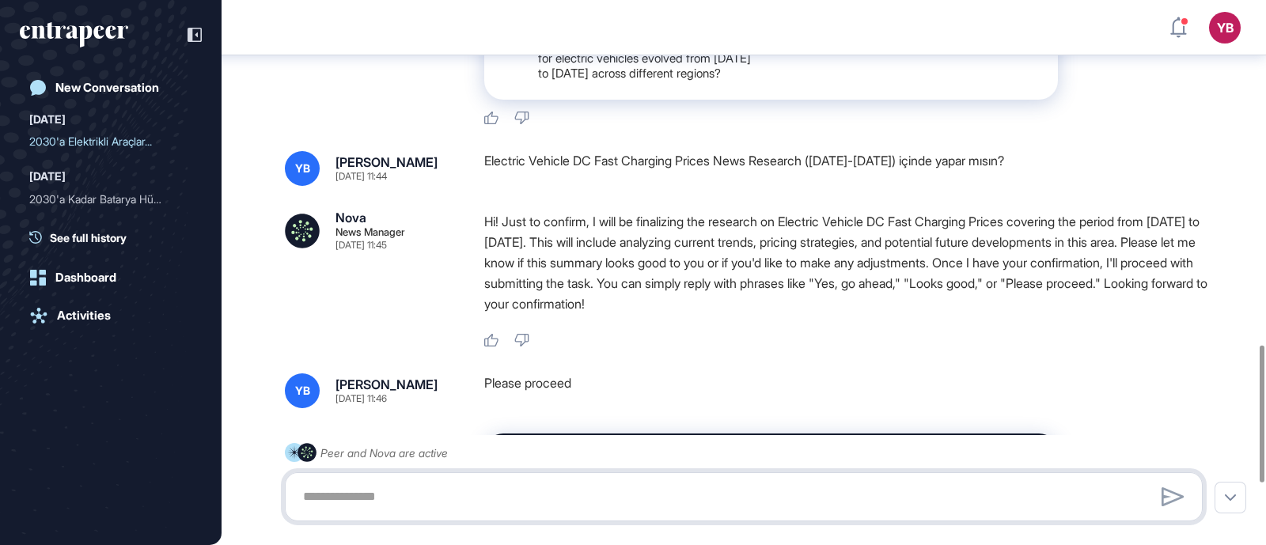
scroll to position [1618, 0]
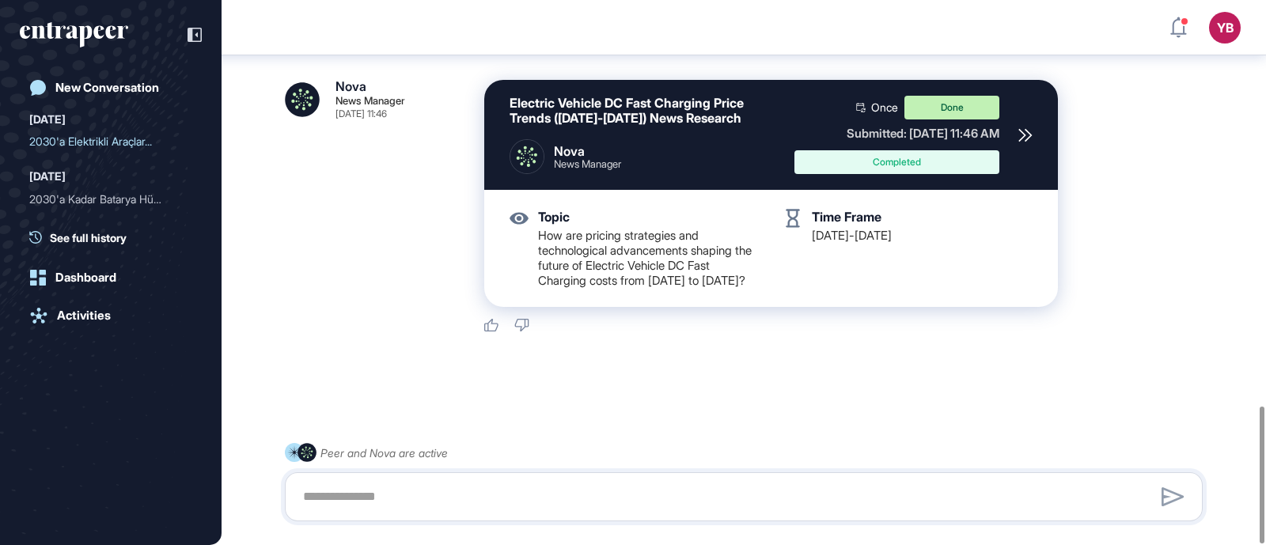
click at [922, 172] on div "Completed" at bounding box center [897, 162] width 205 height 24
click at [973, 109] on div "Done" at bounding box center [952, 108] width 95 height 24
click at [1033, 139] on div "Electric Vehicle DC Fast Charging Price Trends ([DATE]-[DATE]) News Research No…" at bounding box center [771, 135] width 574 height 110
click at [1023, 139] on icon at bounding box center [1025, 135] width 12 height 12
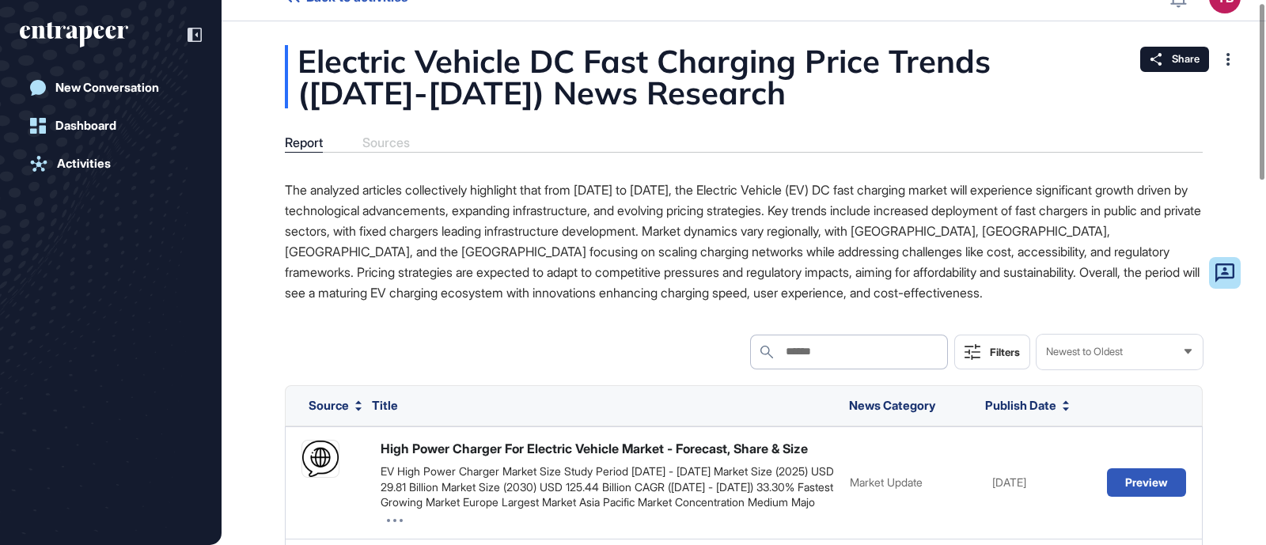
scroll to position [8, 0]
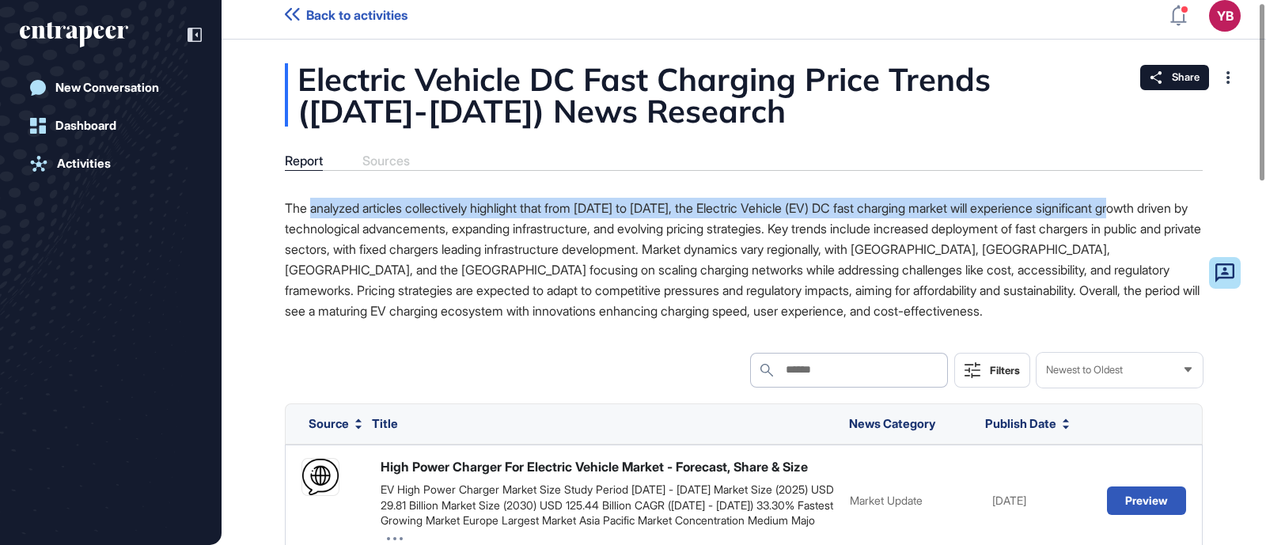
drag, startPoint x: 313, startPoint y: 209, endPoint x: 1190, endPoint y: 201, distance: 877.8
click at [1190, 201] on p "The analyzed articles collectively highlight that from [DATE] to [DATE], the El…" at bounding box center [744, 259] width 918 height 123
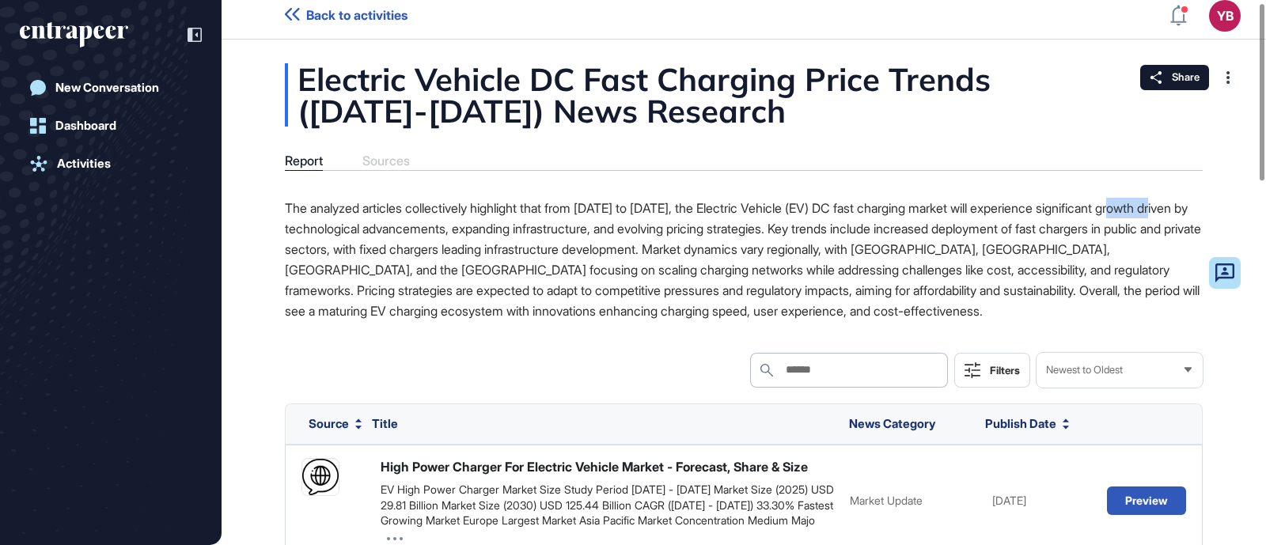
drag, startPoint x: 319, startPoint y: 219, endPoint x: 1202, endPoint y: 216, distance: 883.3
click at [1202, 216] on p "The analyzed articles collectively highlight that from [DATE] to [DATE], the El…" at bounding box center [744, 259] width 918 height 123
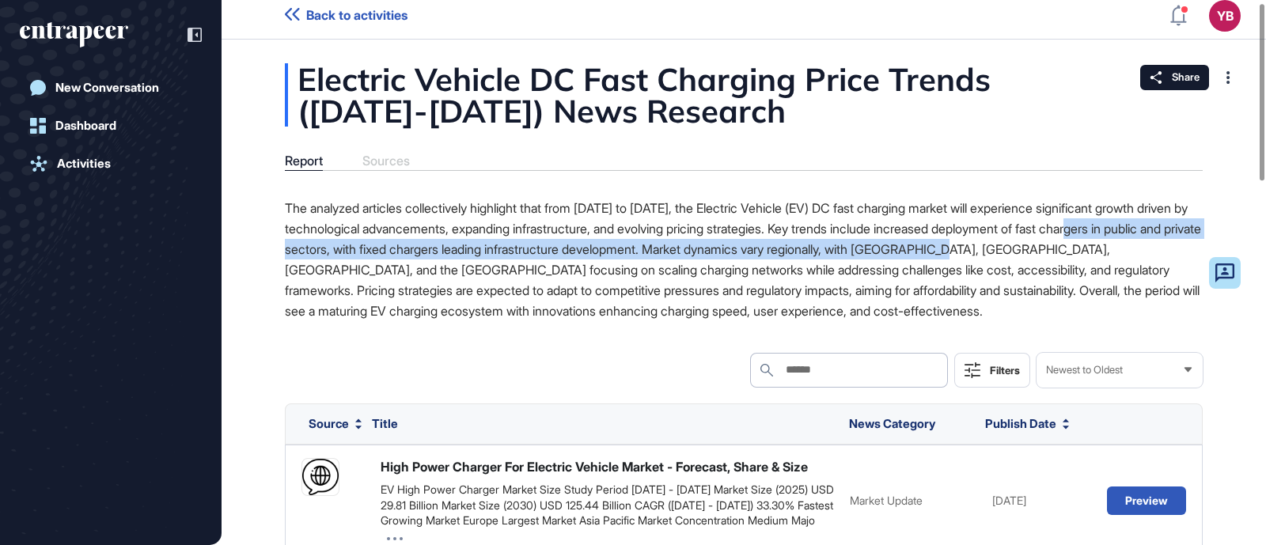
drag, startPoint x: 419, startPoint y: 250, endPoint x: 1175, endPoint y: 252, distance: 755.0
click at [1175, 252] on p "The analyzed articles collectively highlight that from [DATE] to [DATE], the El…" at bounding box center [744, 259] width 918 height 123
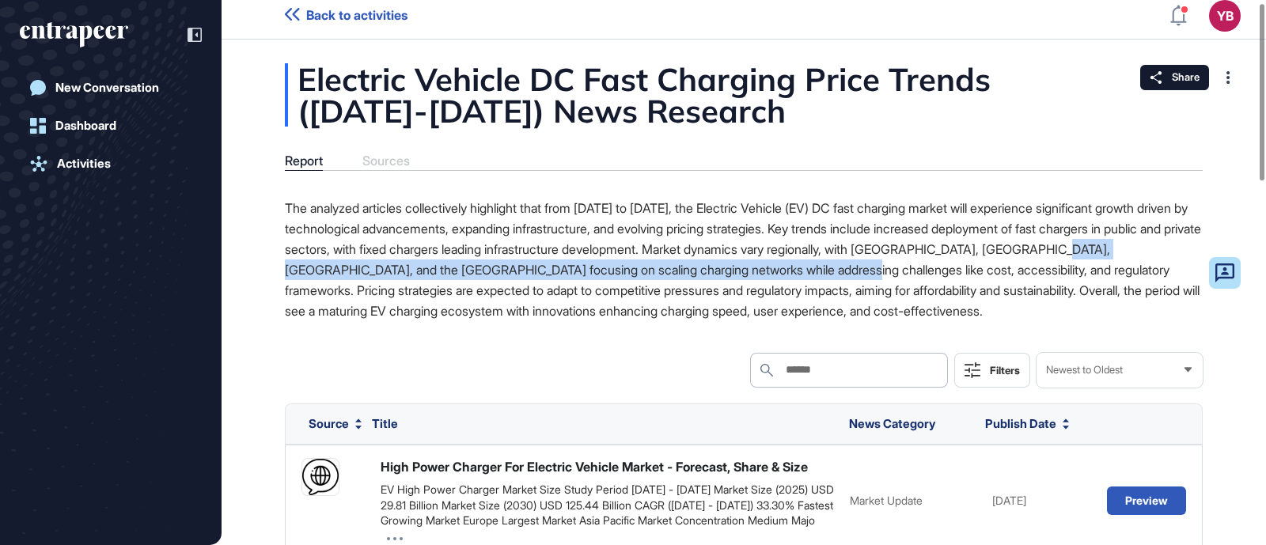
drag, startPoint x: 368, startPoint y: 269, endPoint x: 977, endPoint y: 266, distance: 609.4
click at [972, 263] on p "The analyzed articles collectively highlight that from [DATE] to [DATE], the El…" at bounding box center [744, 259] width 918 height 123
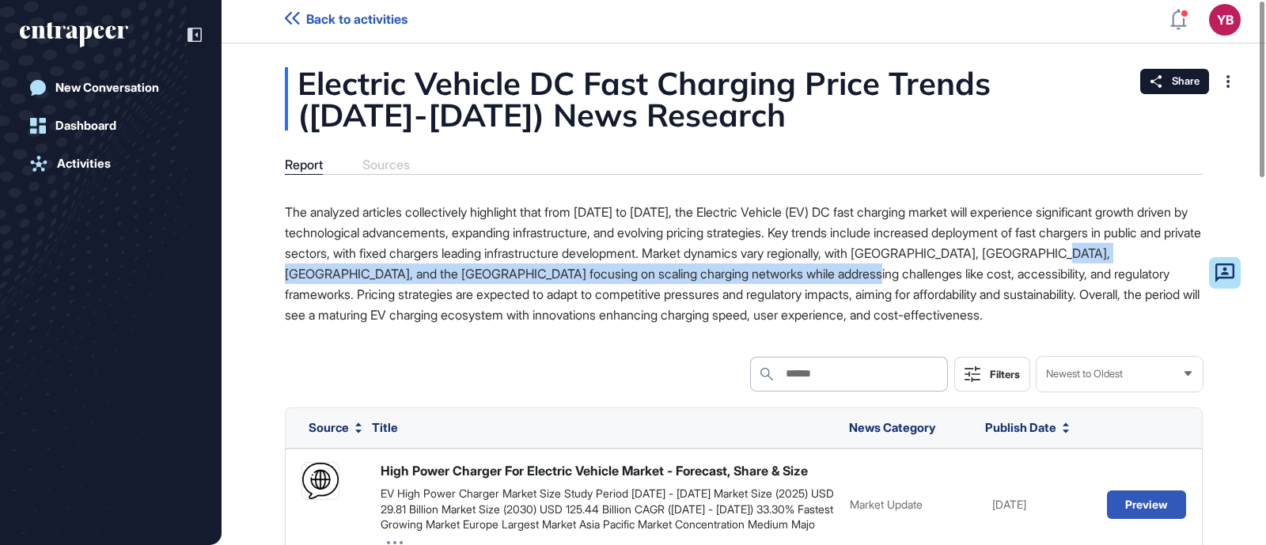
scroll to position [0, 0]
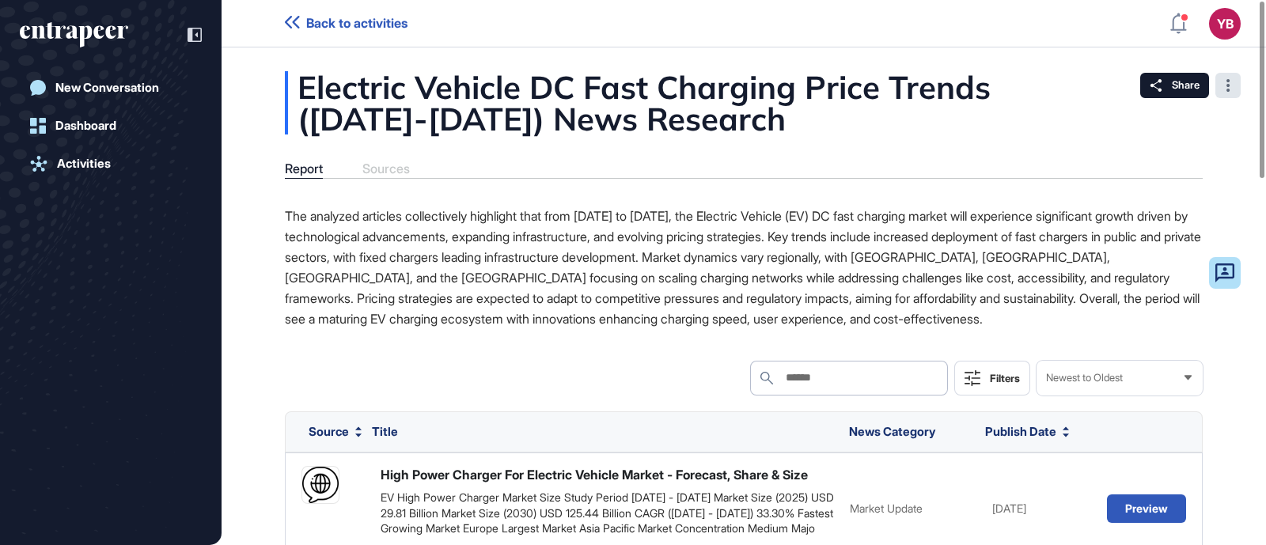
click at [1231, 84] on div at bounding box center [1228, 85] width 25 height 25
click at [784, 245] on p "The analyzed articles collectively highlight that from [DATE] to [DATE], the El…" at bounding box center [744, 267] width 918 height 123
drag, startPoint x: 542, startPoint y: 322, endPoint x: 671, endPoint y: 322, distance: 129.0
click at [671, 322] on p "The analyzed articles collectively highlight that from [DATE] to [DATE], the El…" at bounding box center [744, 267] width 918 height 123
click at [455, 314] on p "The analyzed articles collectively highlight that from [DATE] to [DATE], the El…" at bounding box center [744, 267] width 918 height 123
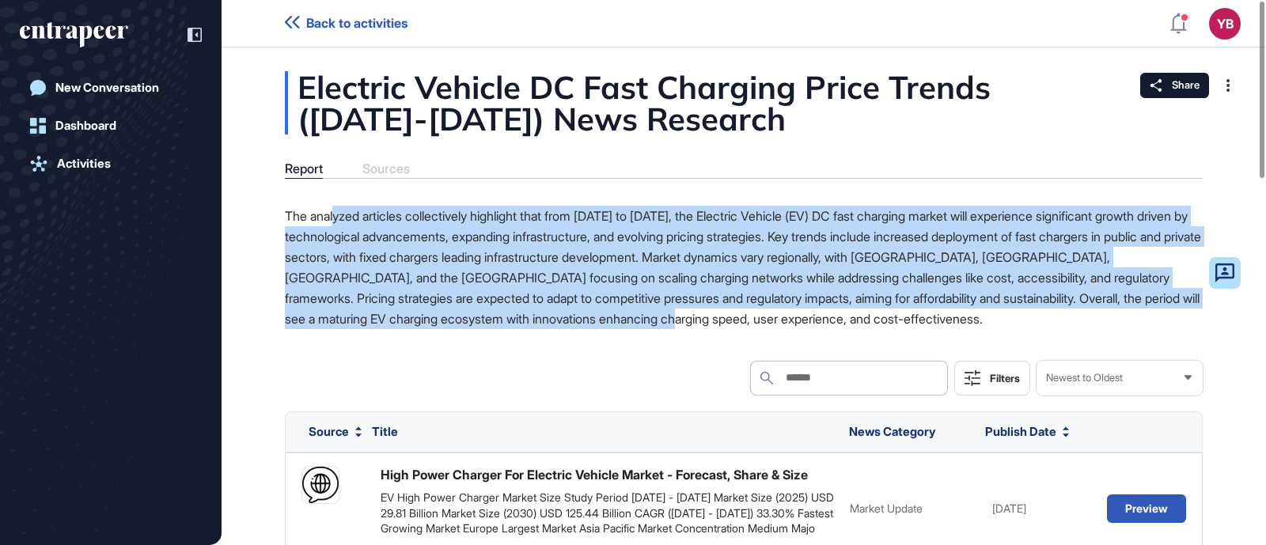
drag, startPoint x: 339, startPoint y: 219, endPoint x: 1077, endPoint y: 315, distance: 744.6
click at [1077, 315] on p "The analyzed articles collectively highlight that from [DATE] to [DATE], the El…" at bounding box center [744, 267] width 918 height 123
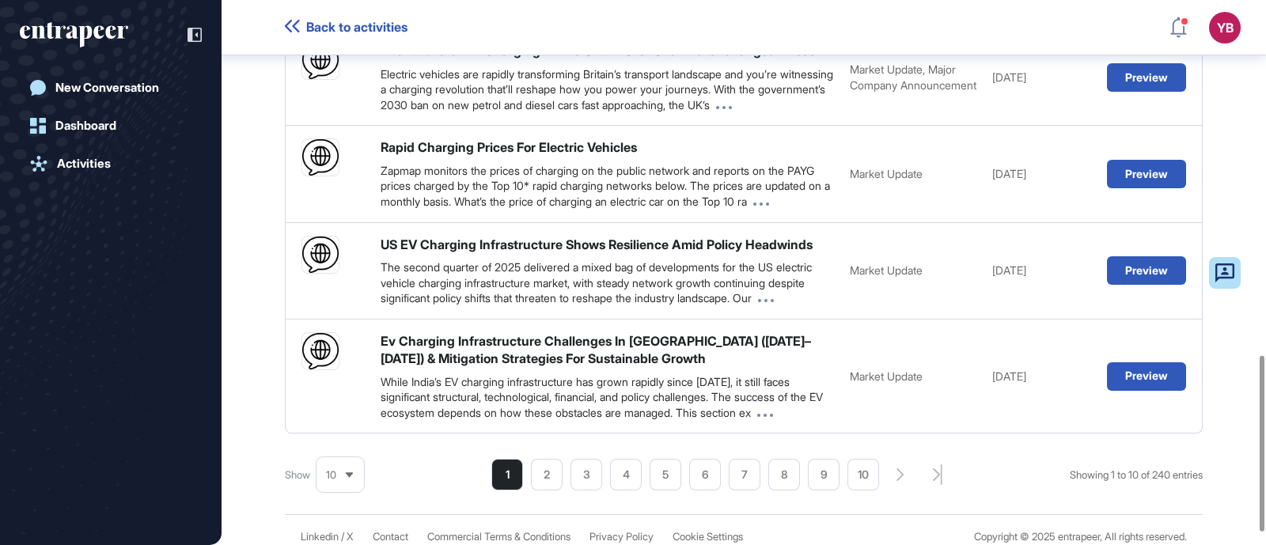
scroll to position [1139, 0]
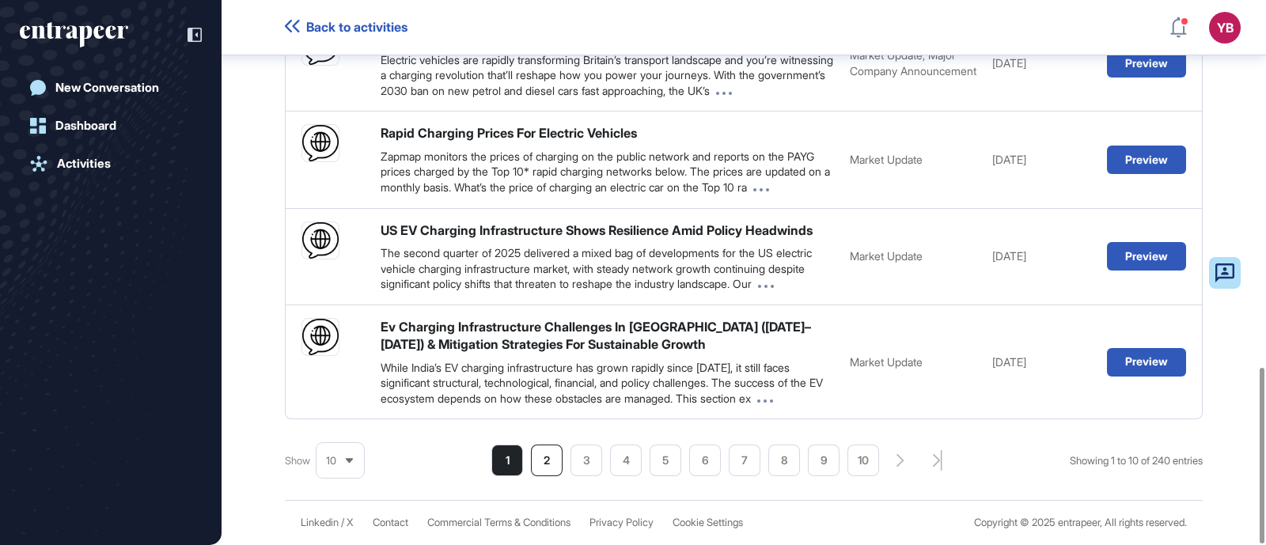
click at [689, 462] on li "2" at bounding box center [705, 461] width 32 height 32
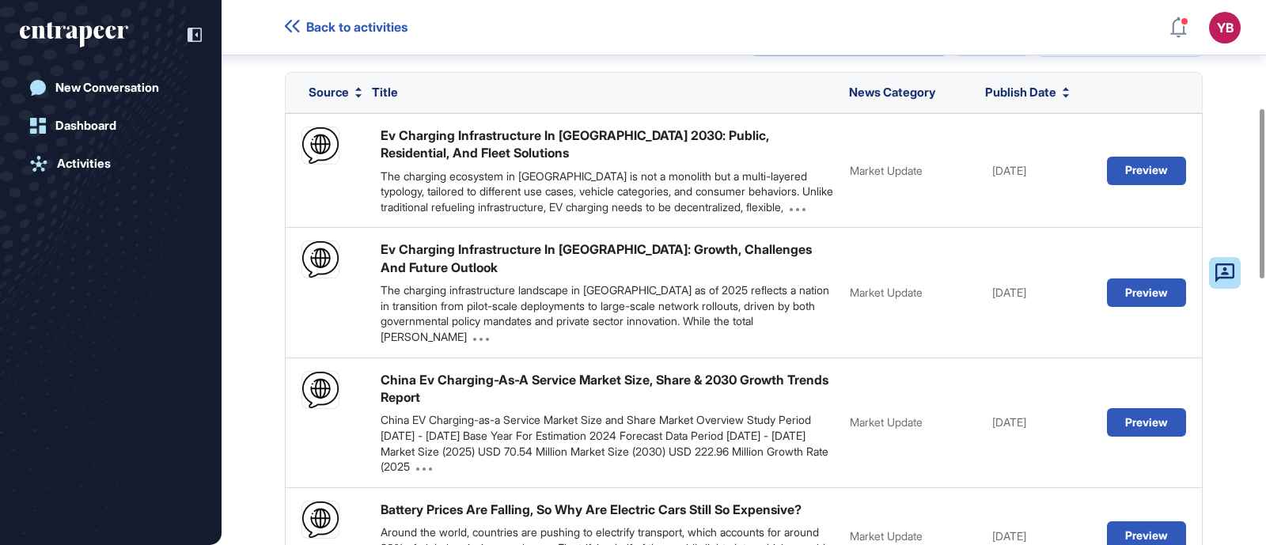
scroll to position [0, 0]
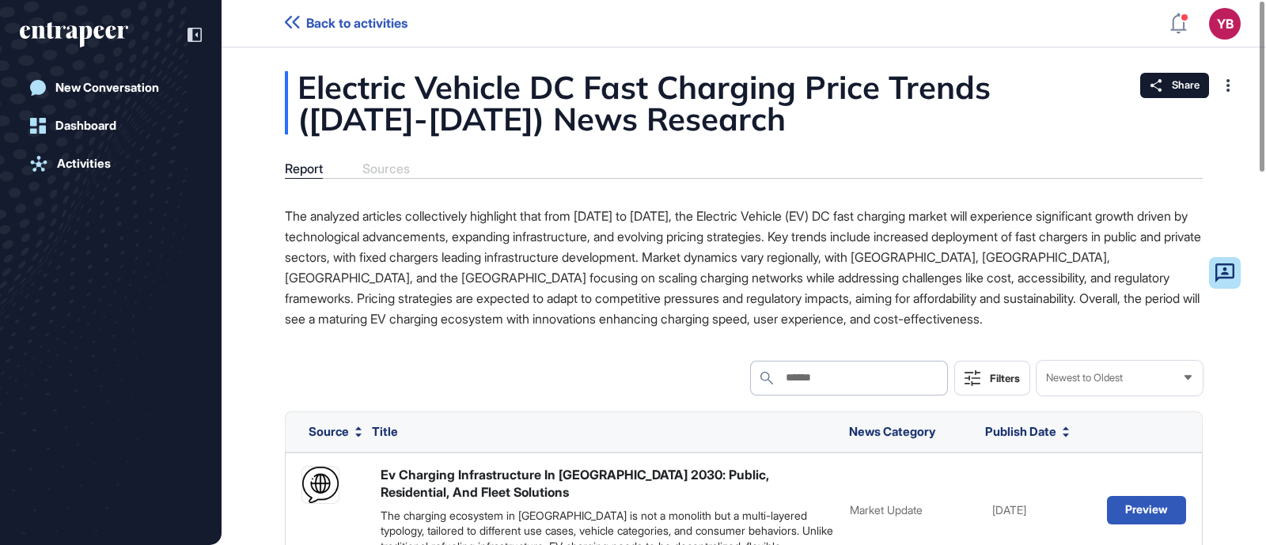
click at [385, 168] on div "Report Sources" at bounding box center [744, 169] width 918 height 17
click at [317, 169] on div "Report" at bounding box center [304, 168] width 38 height 15
click at [302, 161] on div "Report" at bounding box center [304, 168] width 38 height 15
click at [365, 165] on div "Report Sources" at bounding box center [744, 169] width 918 height 17
click at [380, 168] on div "Report Sources" at bounding box center [744, 169] width 918 height 17
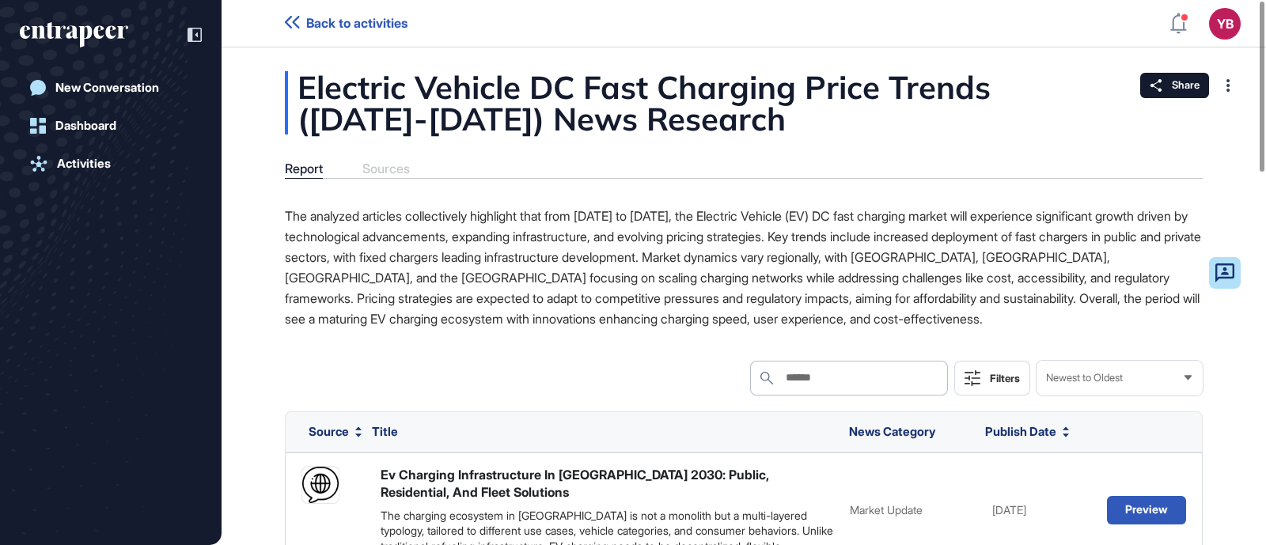
click at [380, 168] on div "Report Sources" at bounding box center [744, 169] width 918 height 17
click at [379, 168] on div "Report Sources" at bounding box center [744, 169] width 918 height 17
drag, startPoint x: 636, startPoint y: 146, endPoint x: 628, endPoint y: 150, distance: 9.6
